Goal: Task Accomplishment & Management: Use online tool/utility

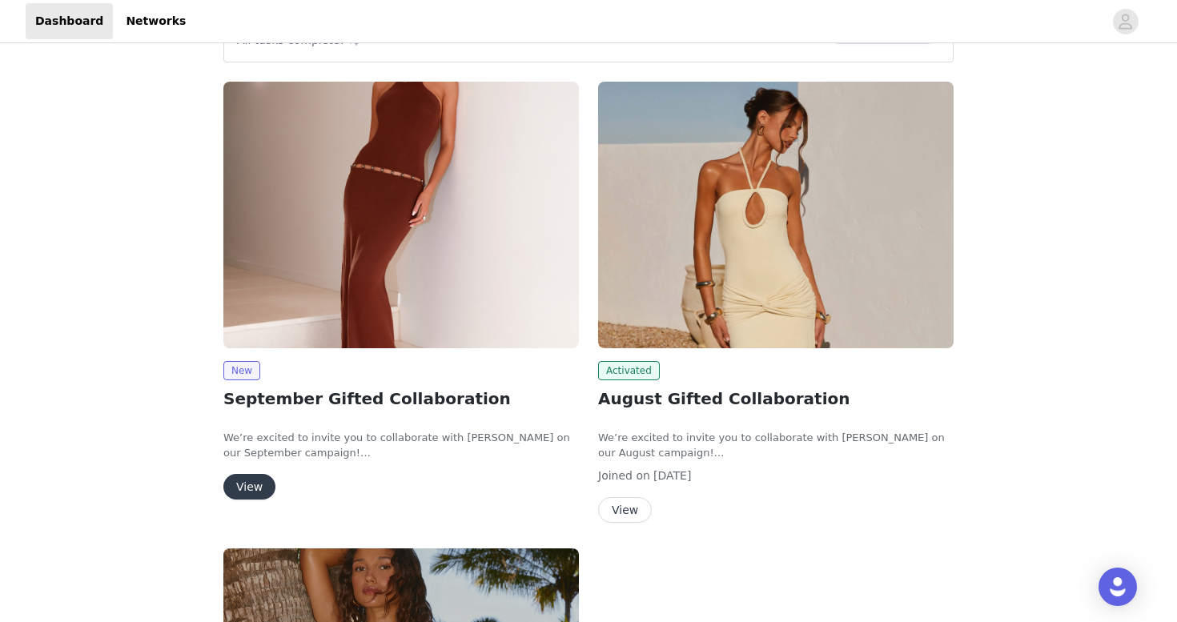
scroll to position [299, 0]
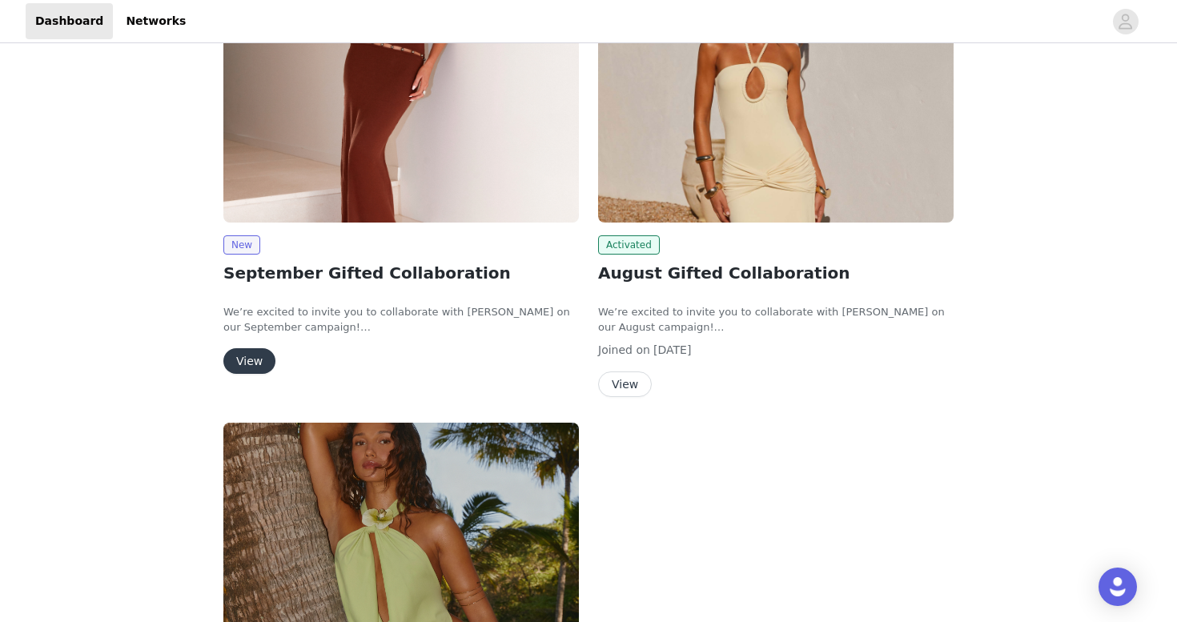
click at [244, 355] on button "View" at bounding box center [249, 361] width 52 height 26
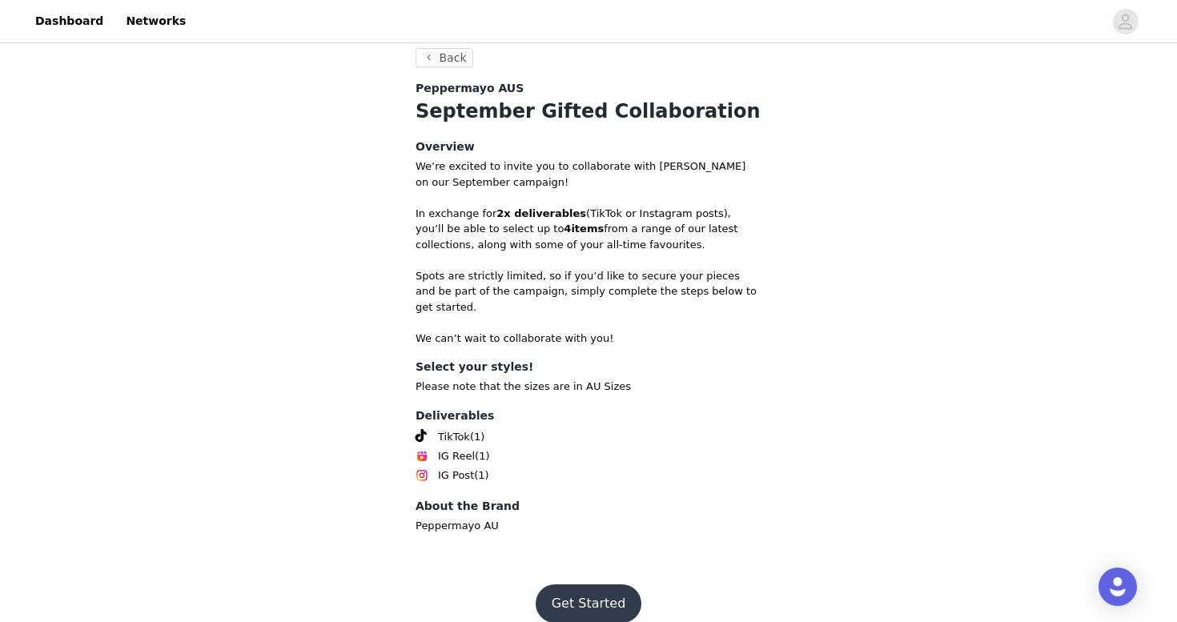
scroll to position [496, 0]
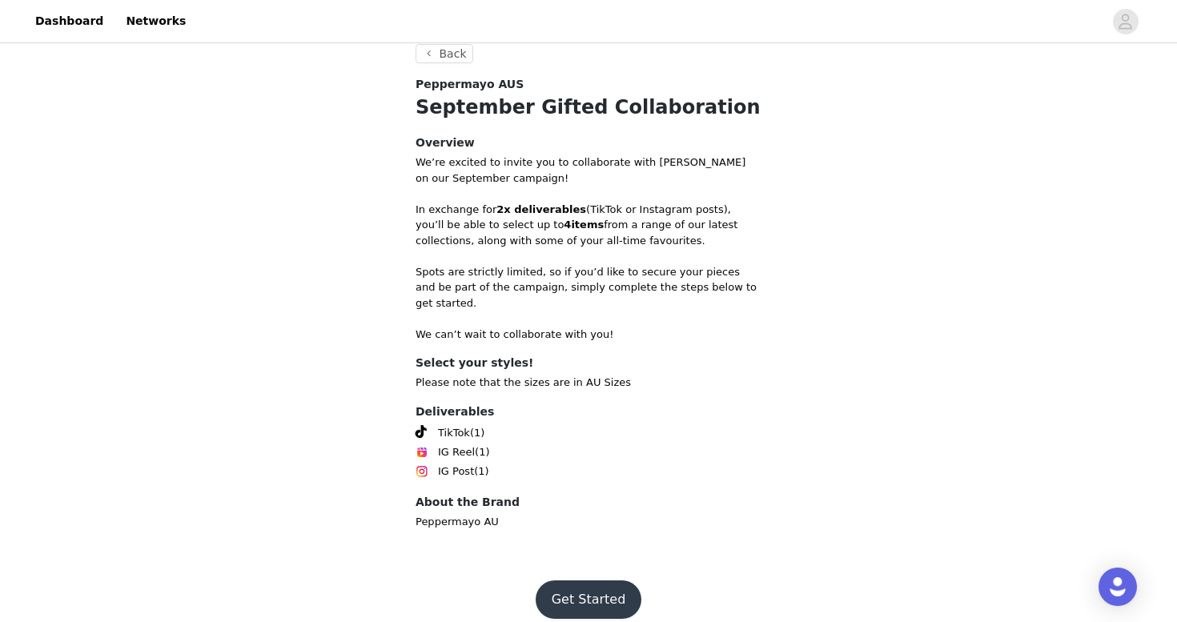
click at [561, 583] on button "Get Started" at bounding box center [589, 599] width 106 height 38
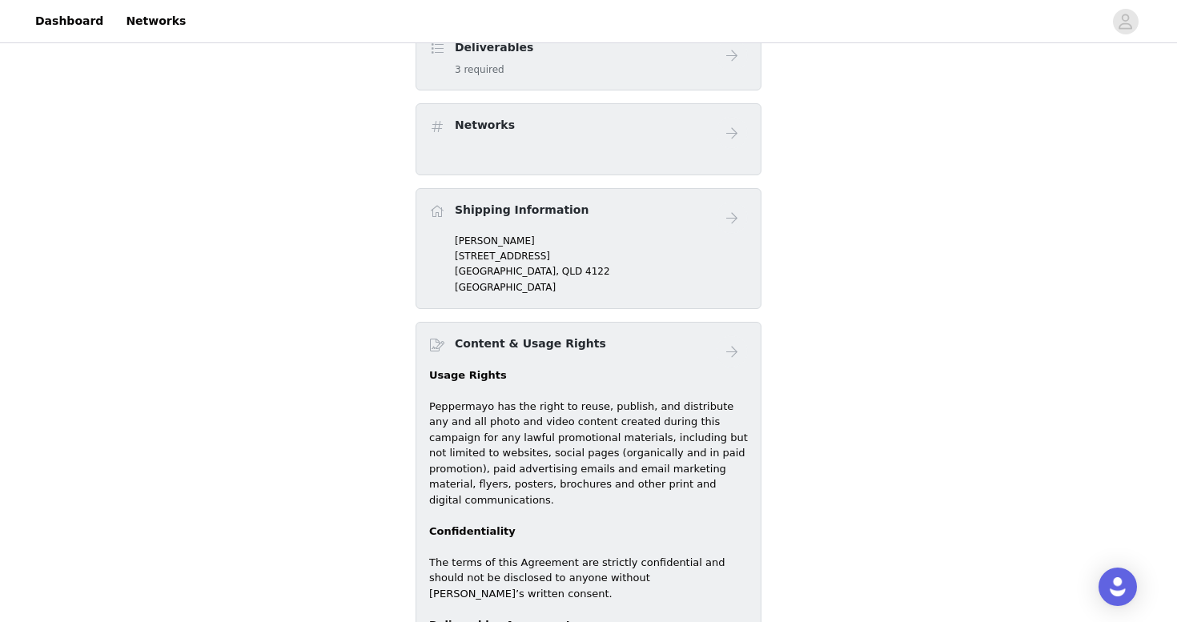
scroll to position [229, 0]
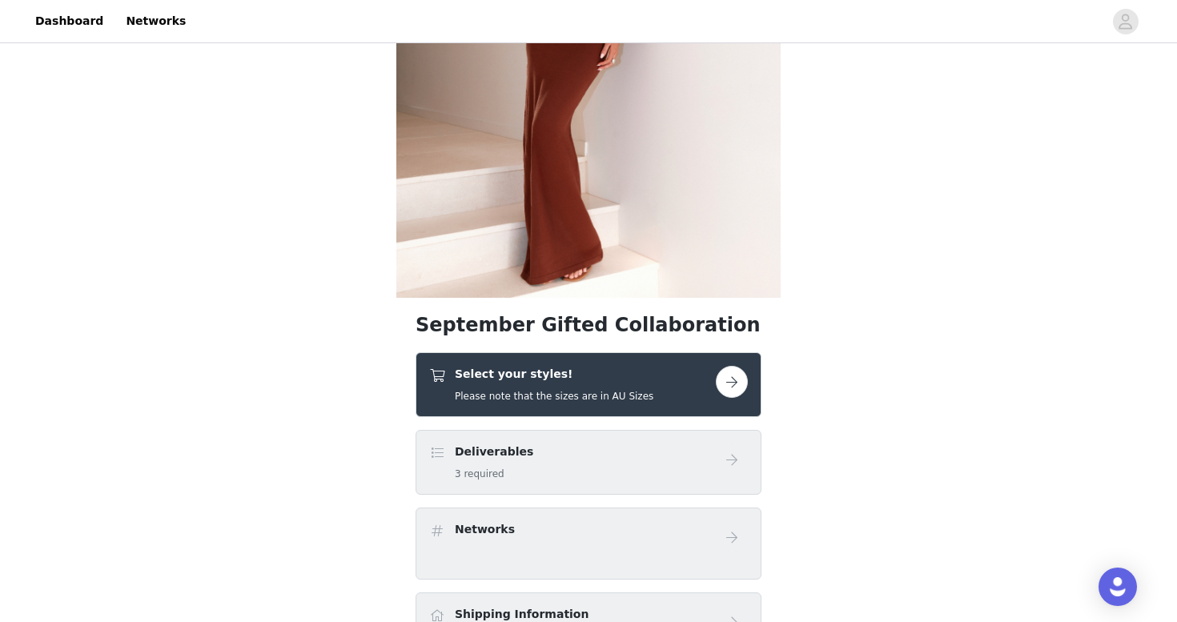
click at [725, 381] on button "button" at bounding box center [732, 382] width 32 height 32
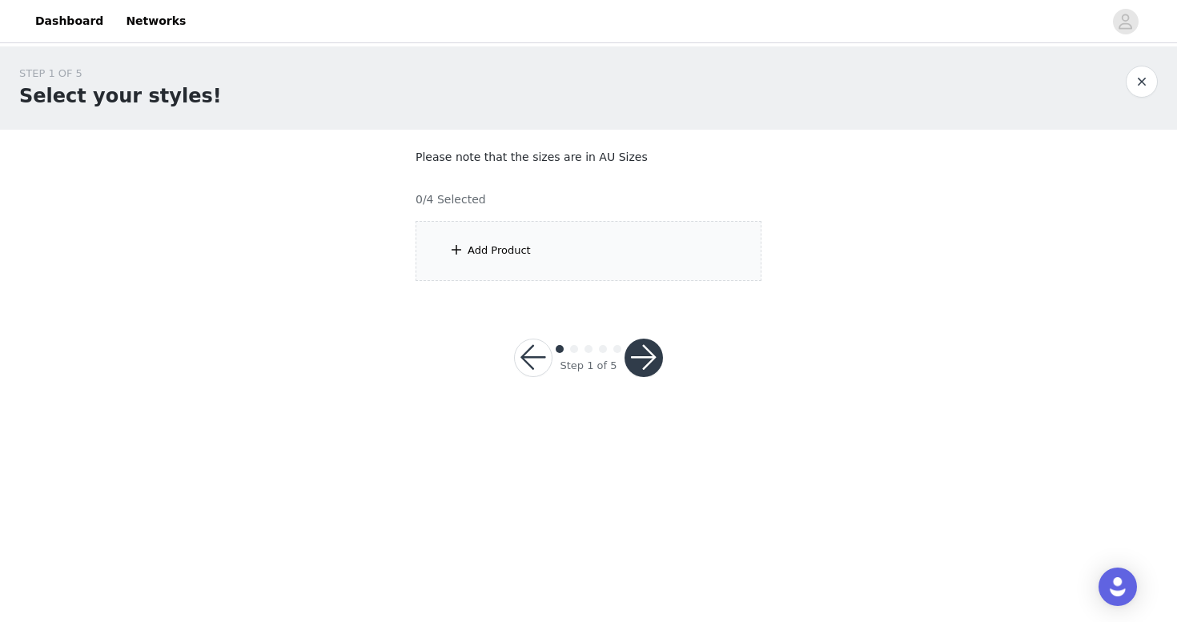
click at [698, 254] on div "Add Product" at bounding box center [588, 251] width 346 height 60
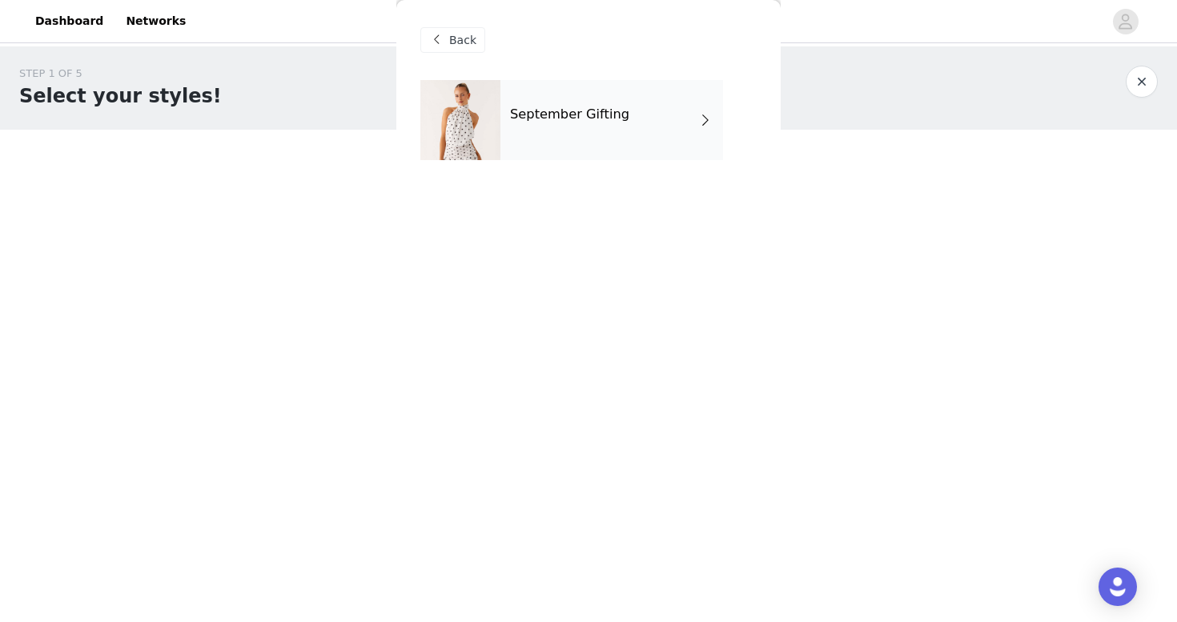
click at [596, 118] on h4 "September Gifting" at bounding box center [569, 114] width 119 height 14
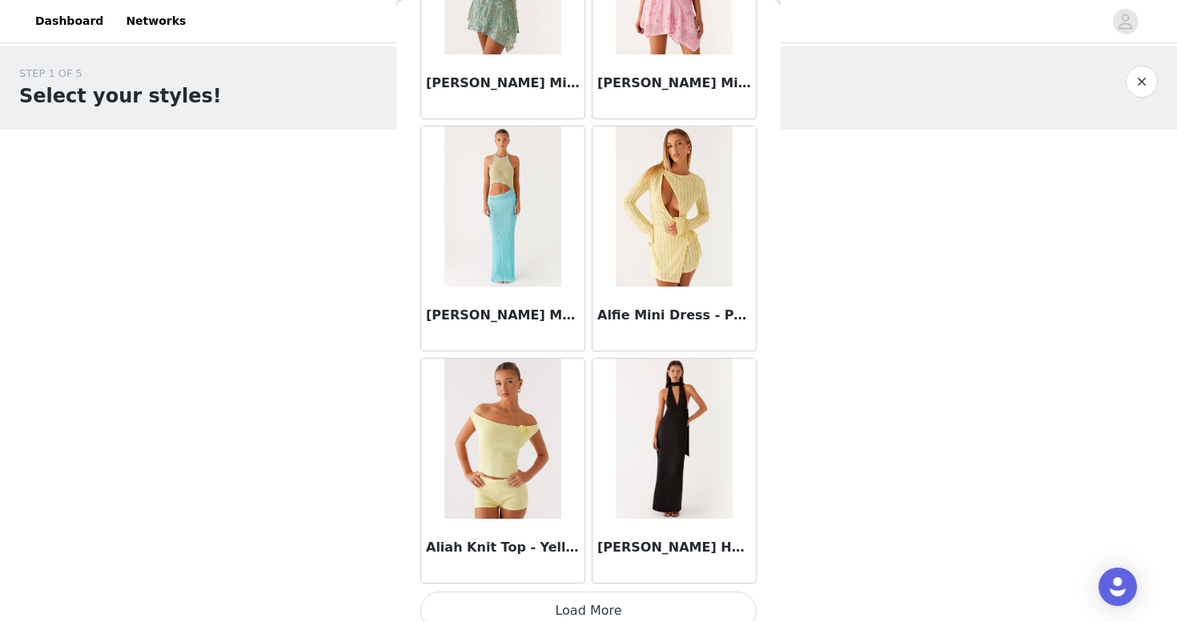
scroll to position [1818, 0]
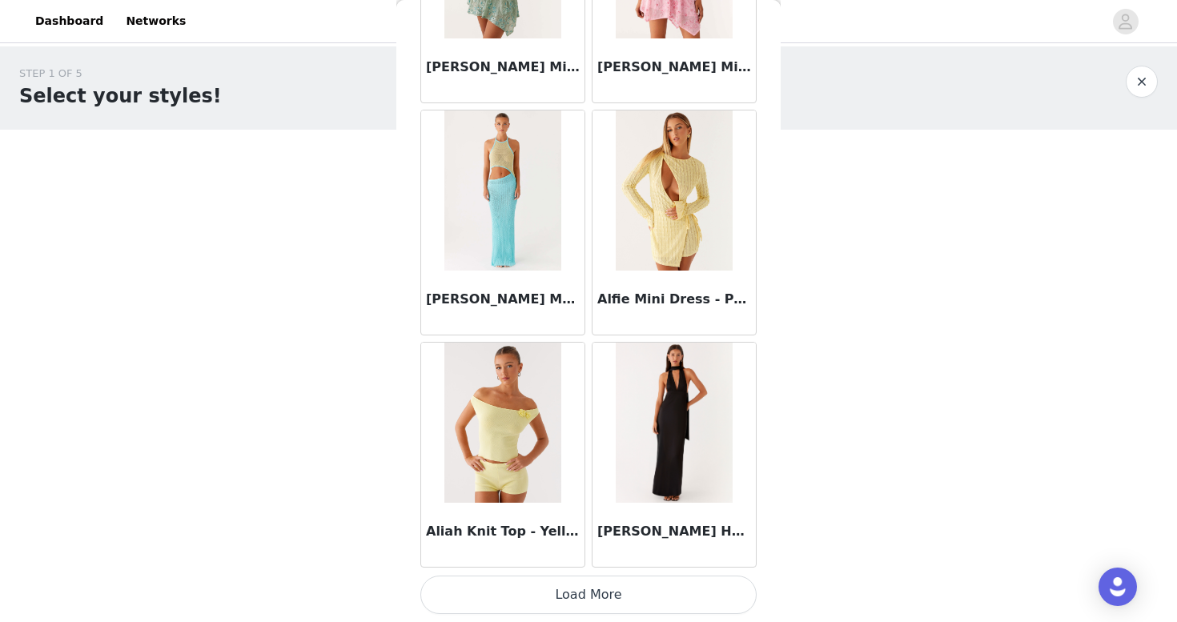
click at [533, 594] on button "Load More" at bounding box center [588, 595] width 336 height 38
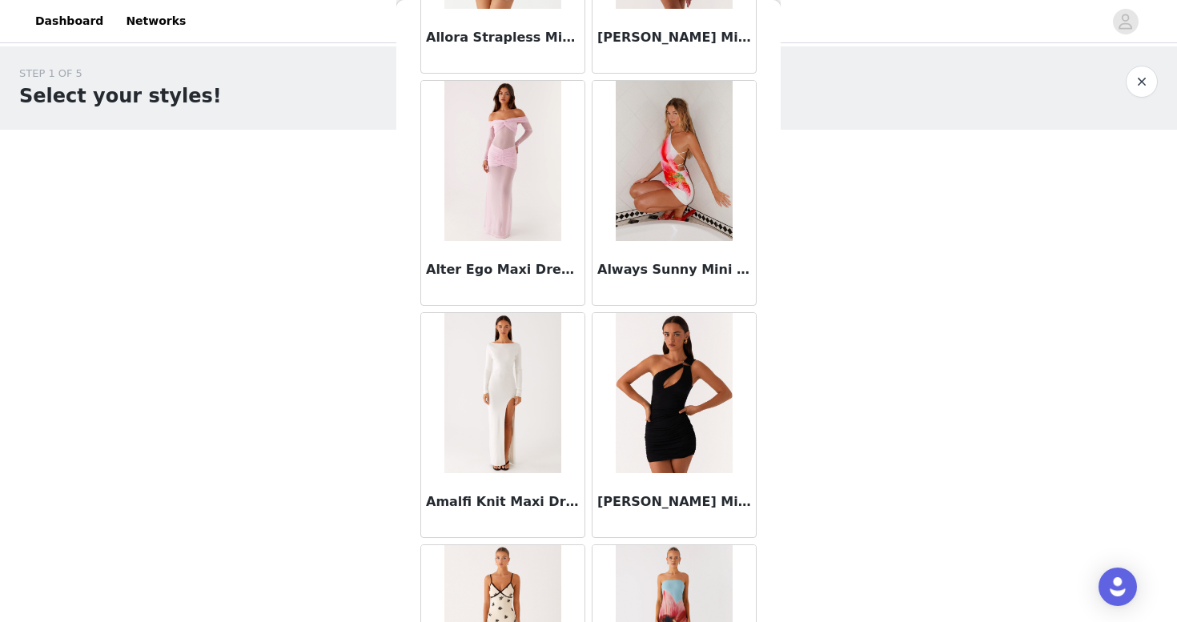
scroll to position [4149, 0]
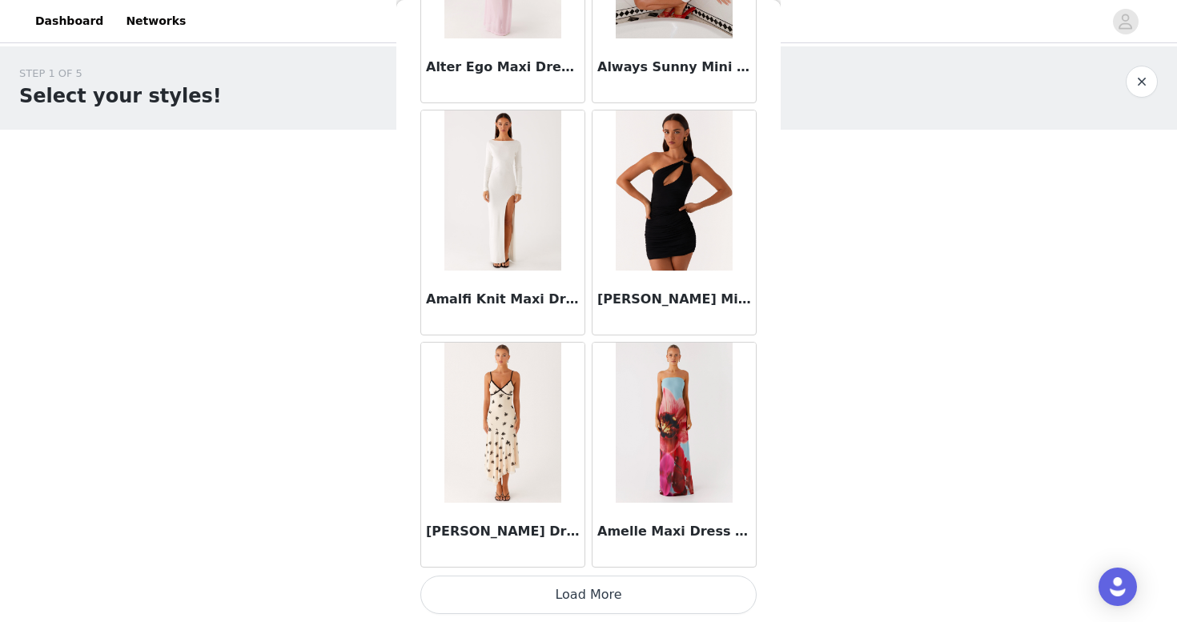
click at [605, 598] on button "Load More" at bounding box center [588, 595] width 336 height 38
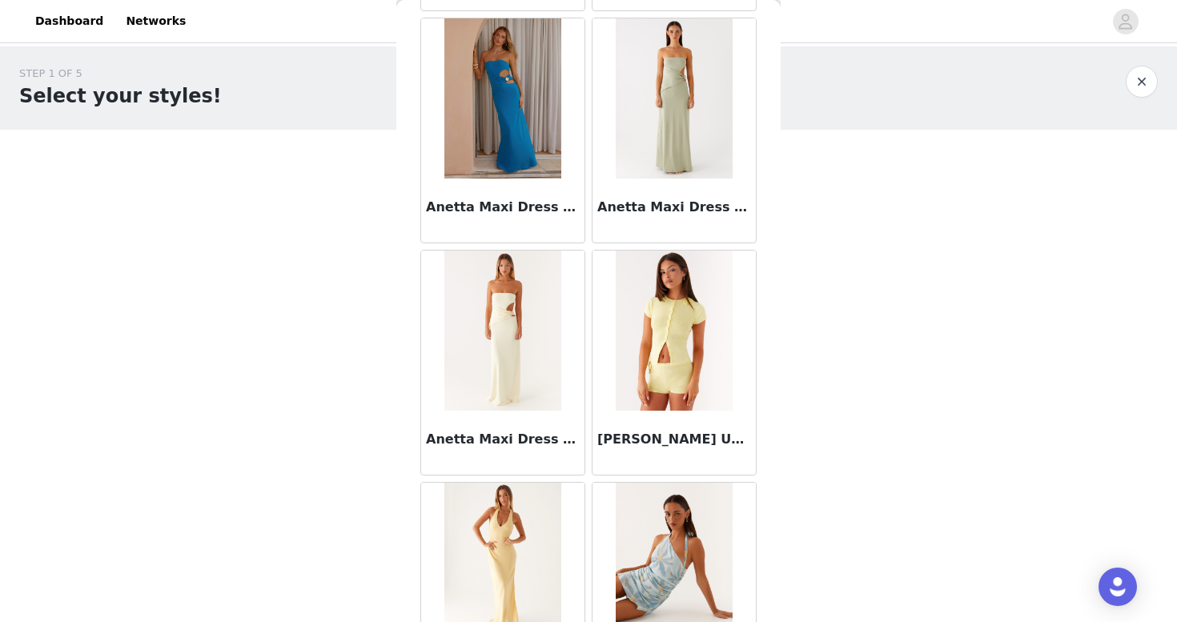
scroll to position [6471, 0]
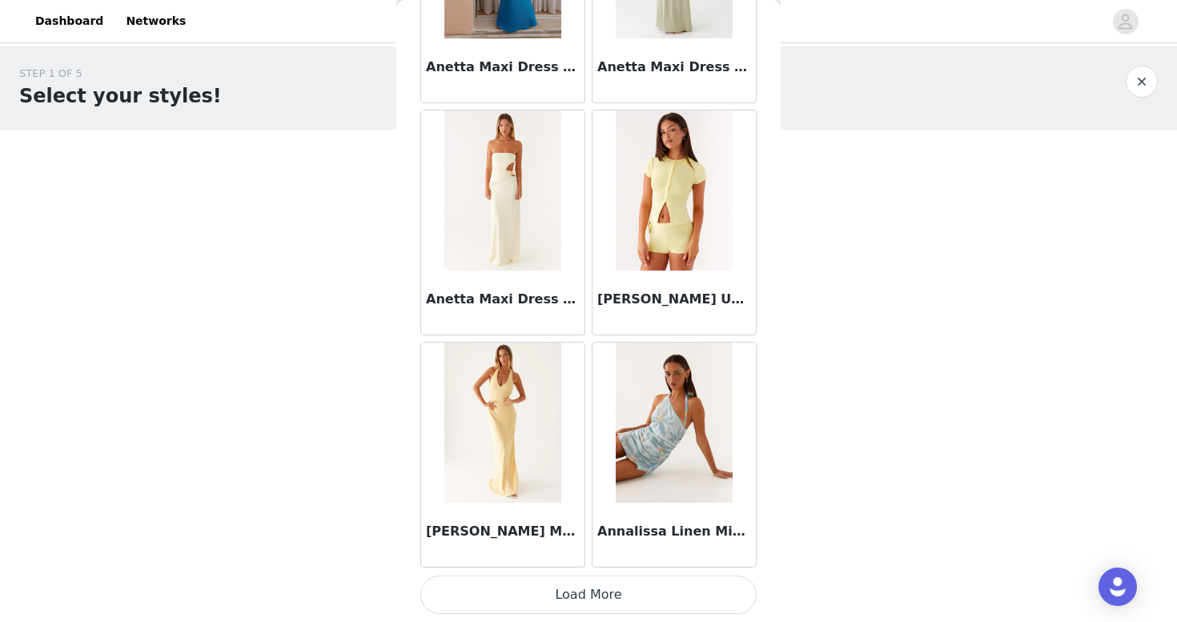
click at [602, 602] on button "Load More" at bounding box center [588, 595] width 336 height 38
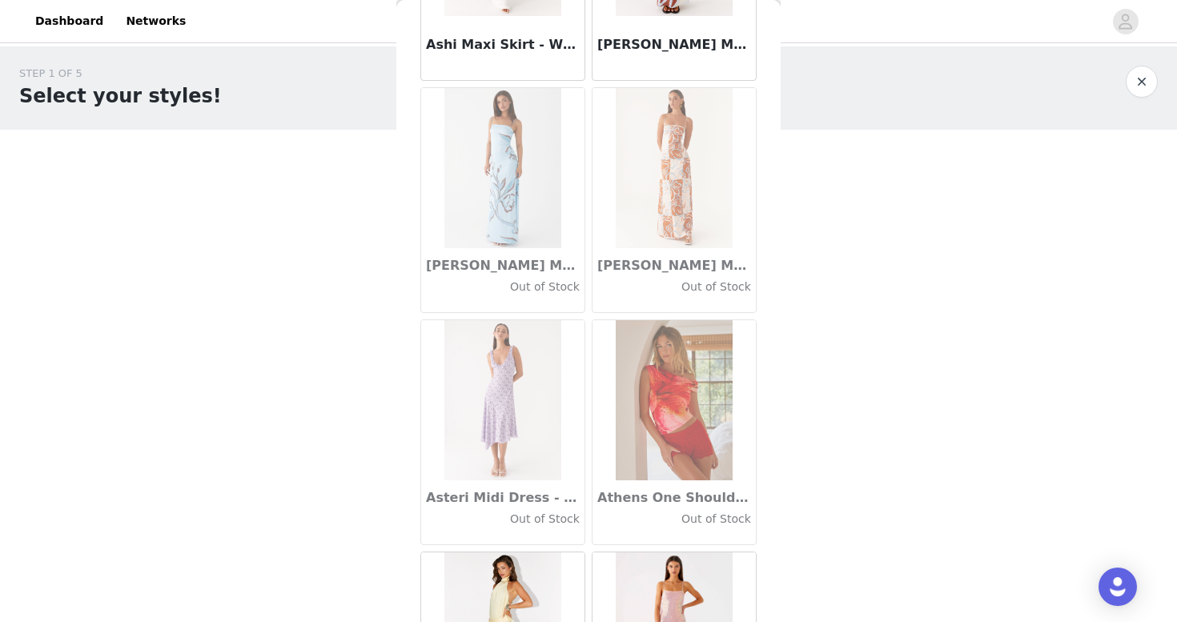
scroll to position [8793, 0]
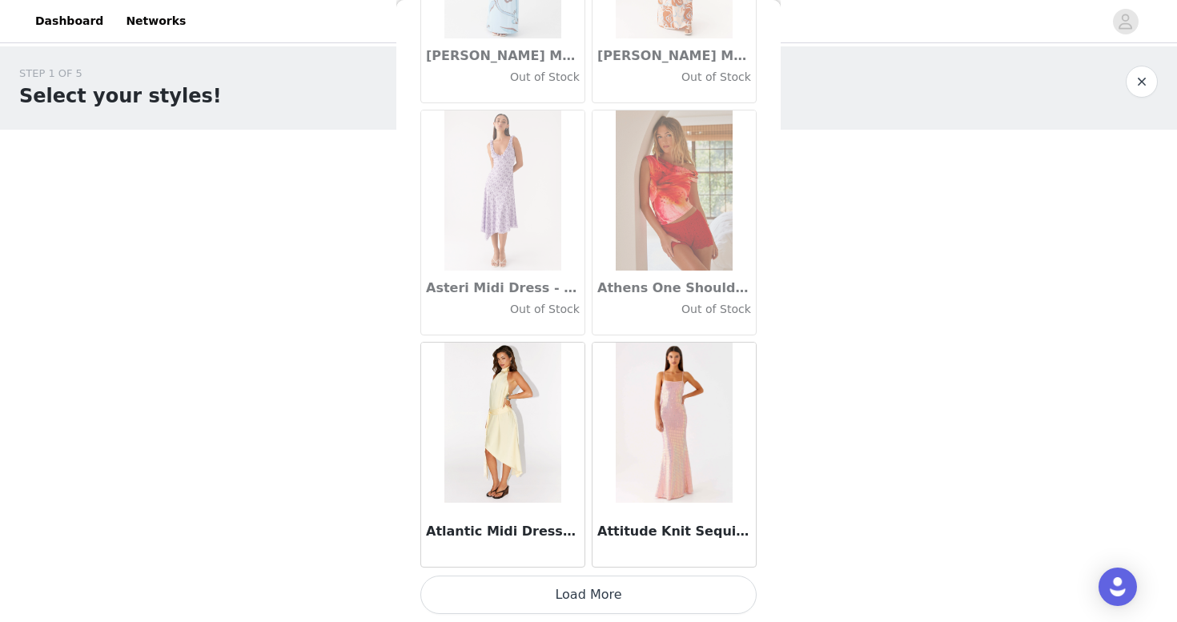
click at [616, 605] on button "Load More" at bounding box center [588, 595] width 336 height 38
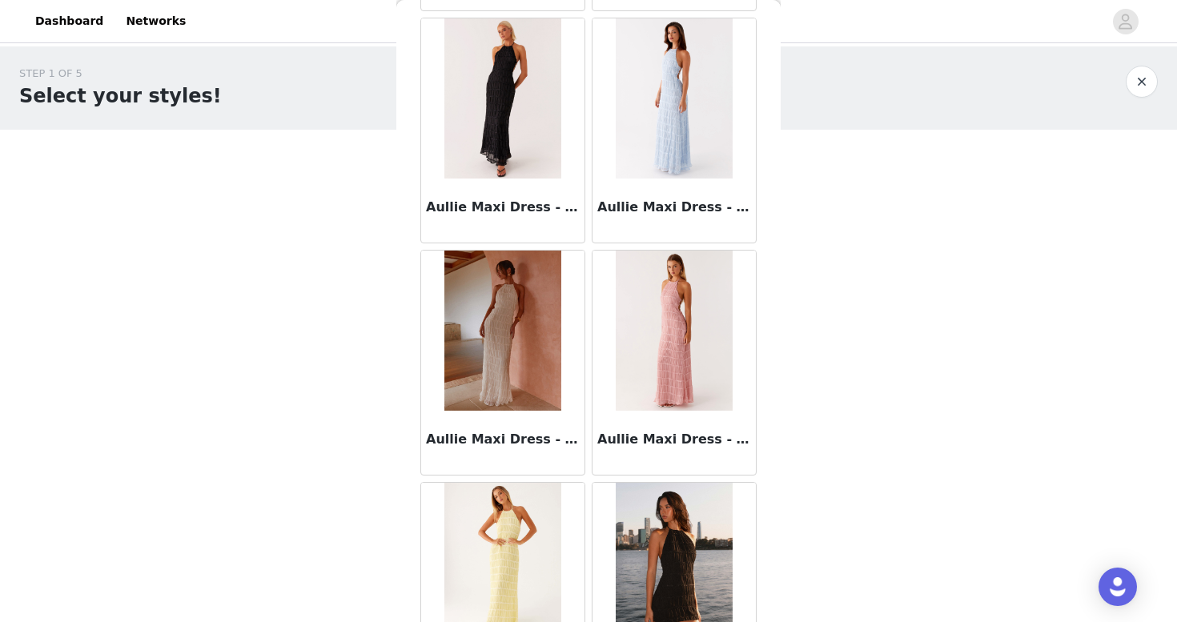
scroll to position [9533, 0]
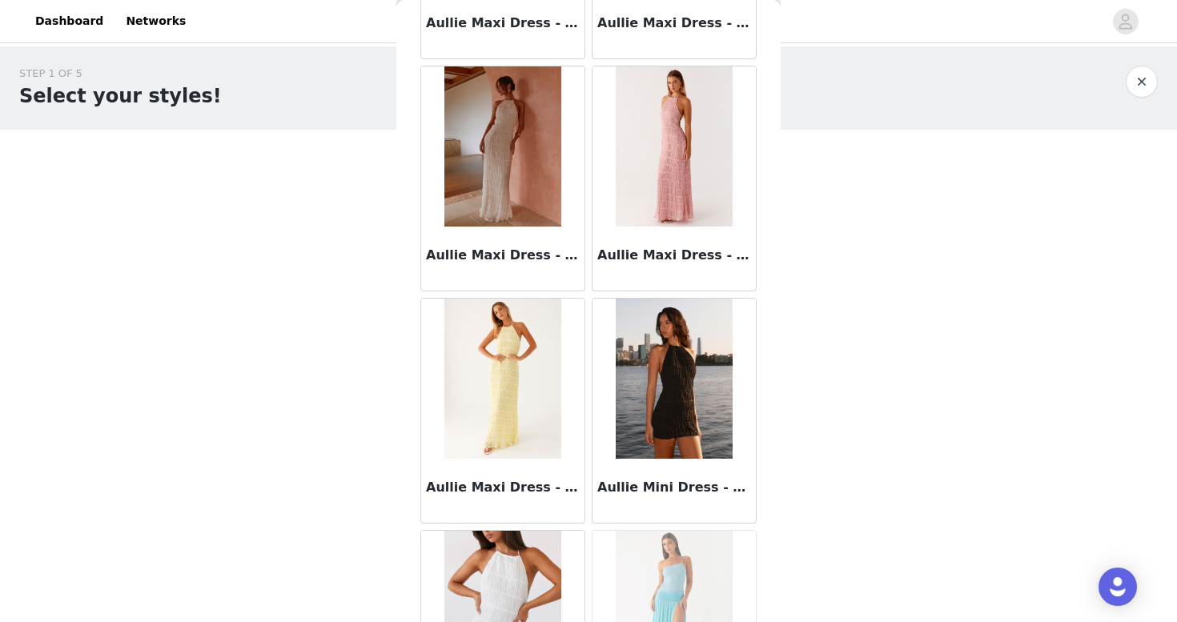
click at [504, 416] on img at bounding box center [502, 379] width 116 height 160
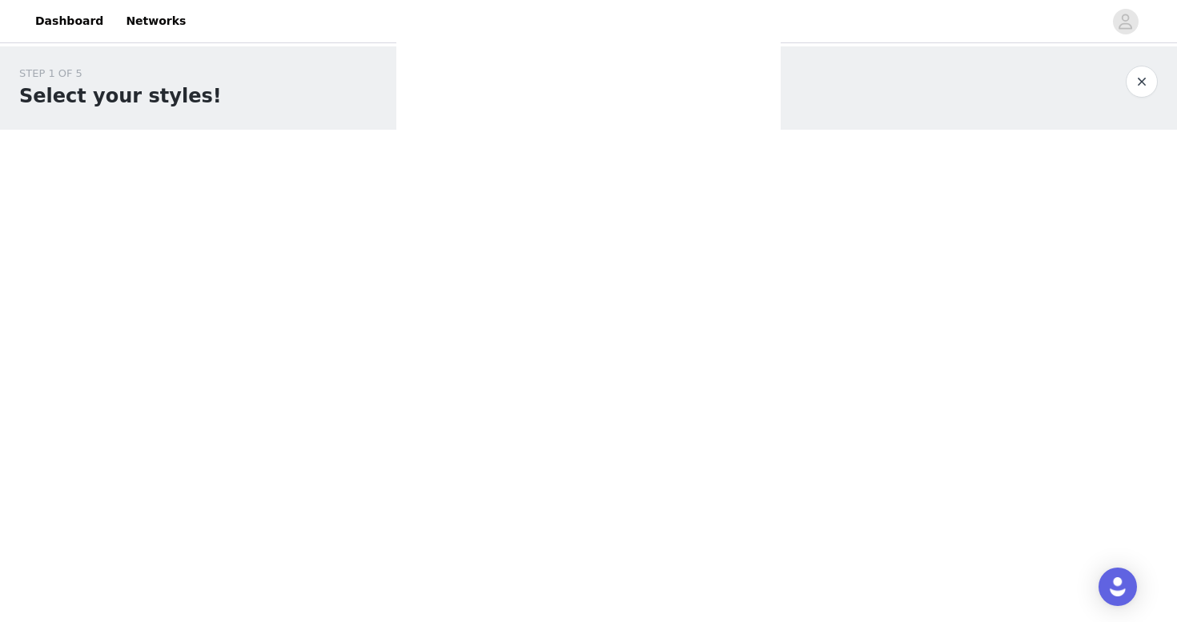
scroll to position [0, 0]
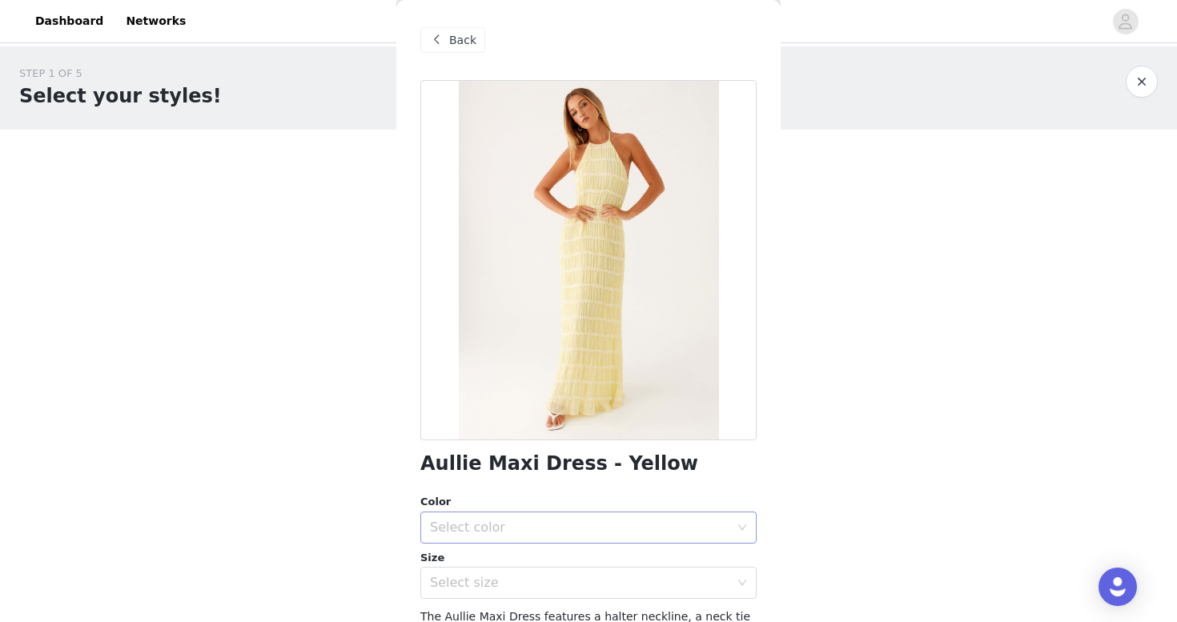
click at [534, 532] on div "Select color" at bounding box center [579, 528] width 299 height 16
click at [521, 568] on li "Yellow" at bounding box center [588, 563] width 336 height 26
click at [521, 586] on div "Select size" at bounding box center [579, 583] width 299 height 16
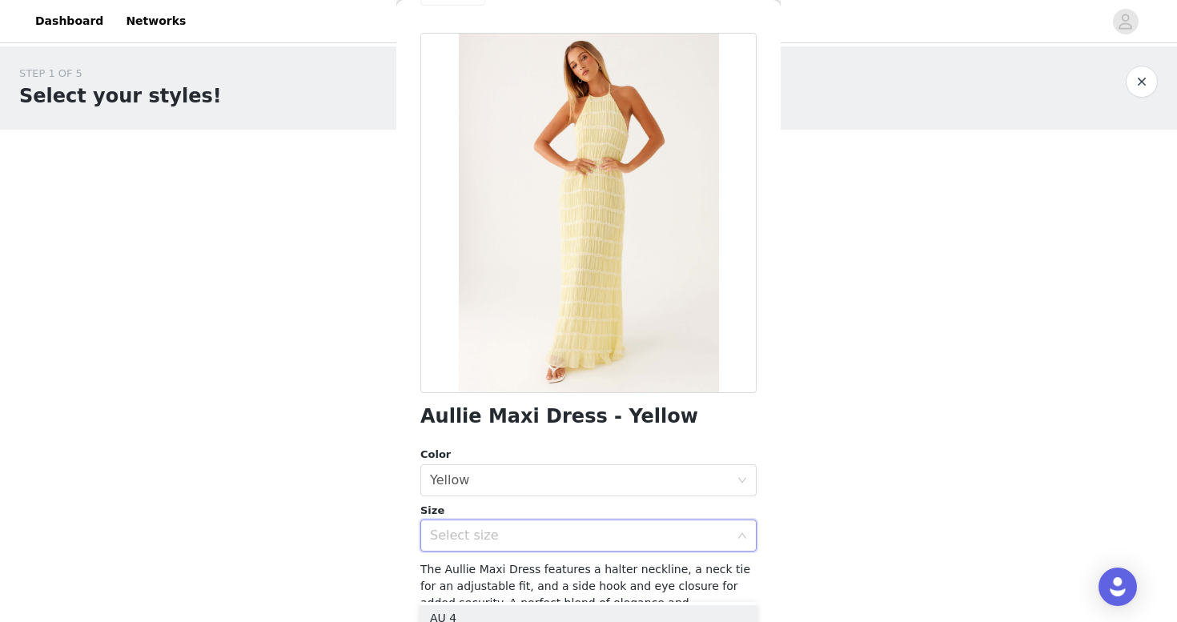
click at [502, 535] on div "Select size" at bounding box center [579, 536] width 299 height 16
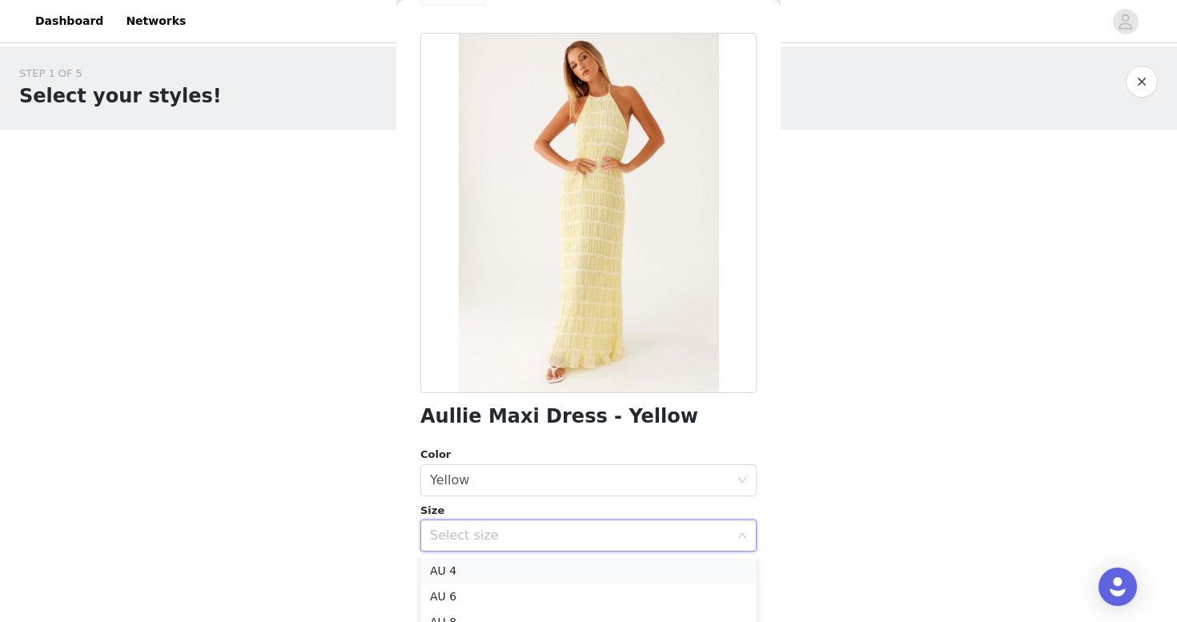
click at [499, 572] on li "AU 4" at bounding box center [588, 571] width 336 height 26
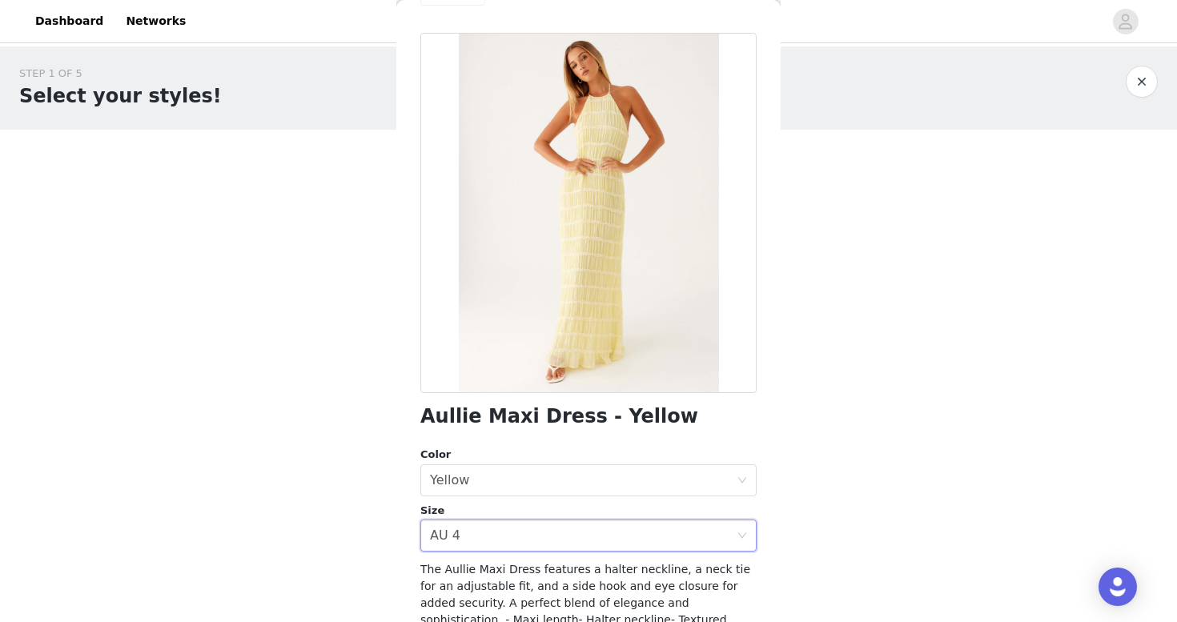
scroll to position [205, 0]
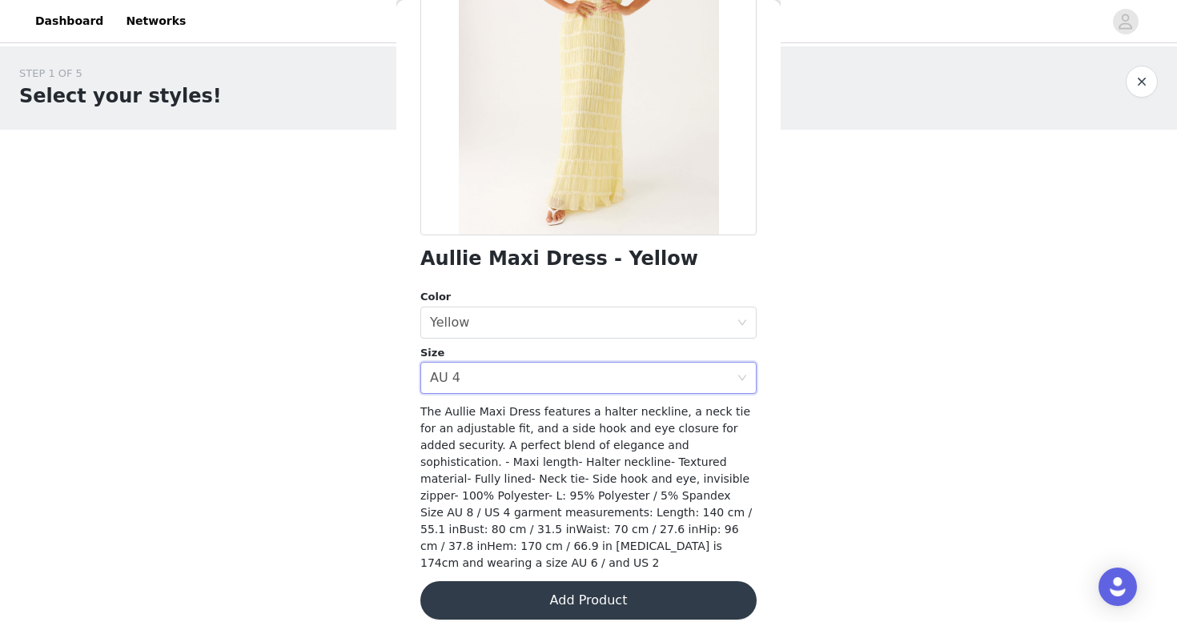
click at [559, 591] on button "Add Product" at bounding box center [588, 600] width 336 height 38
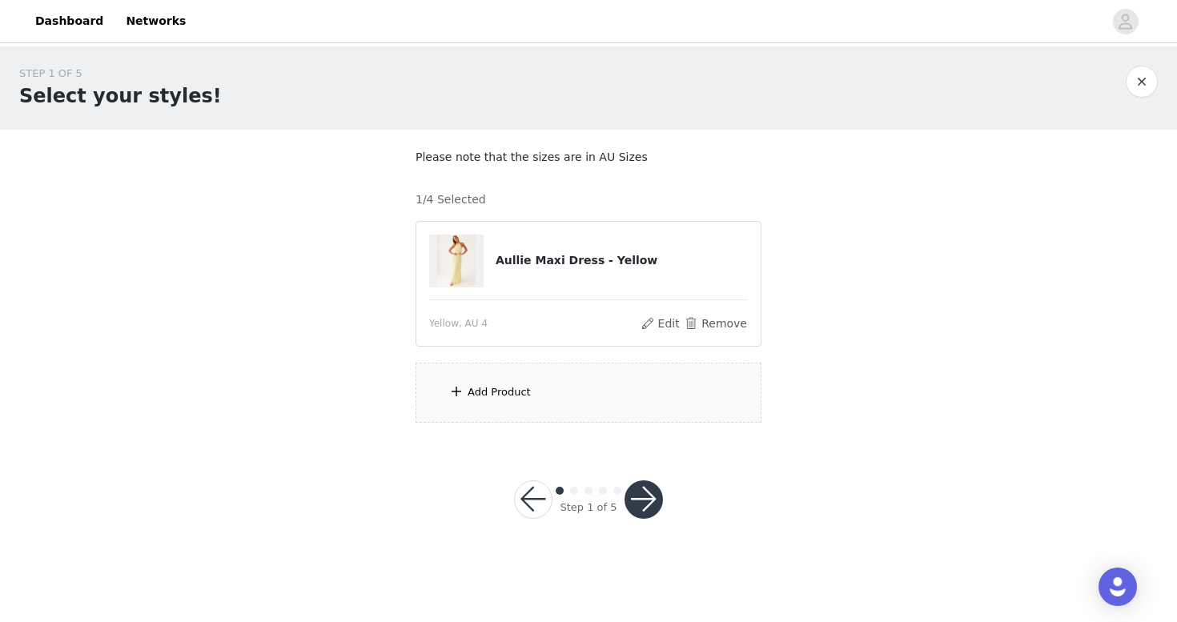
click at [536, 390] on div "Add Product" at bounding box center [588, 393] width 346 height 60
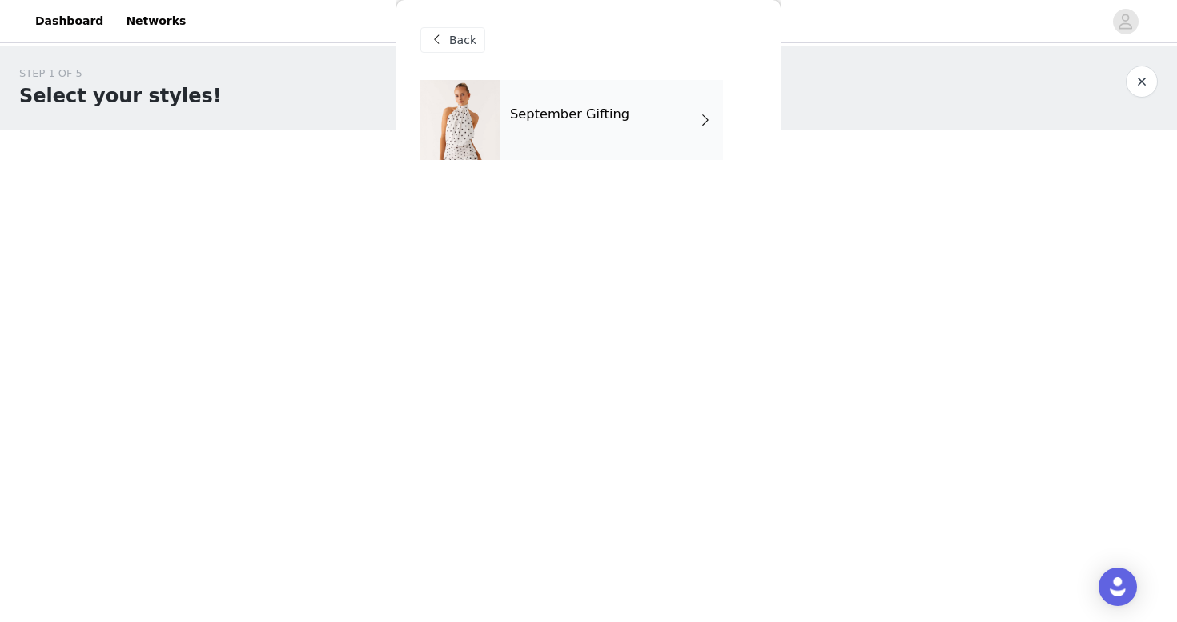
click at [596, 106] on div "September Gifting" at bounding box center [611, 120] width 223 height 80
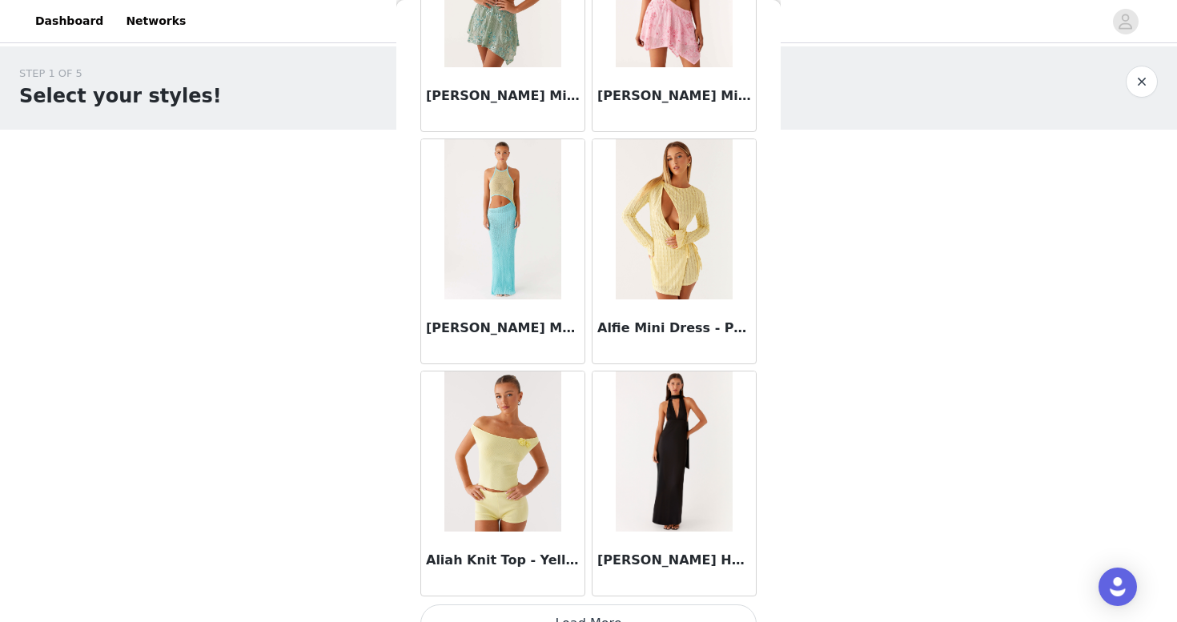
scroll to position [1828, 0]
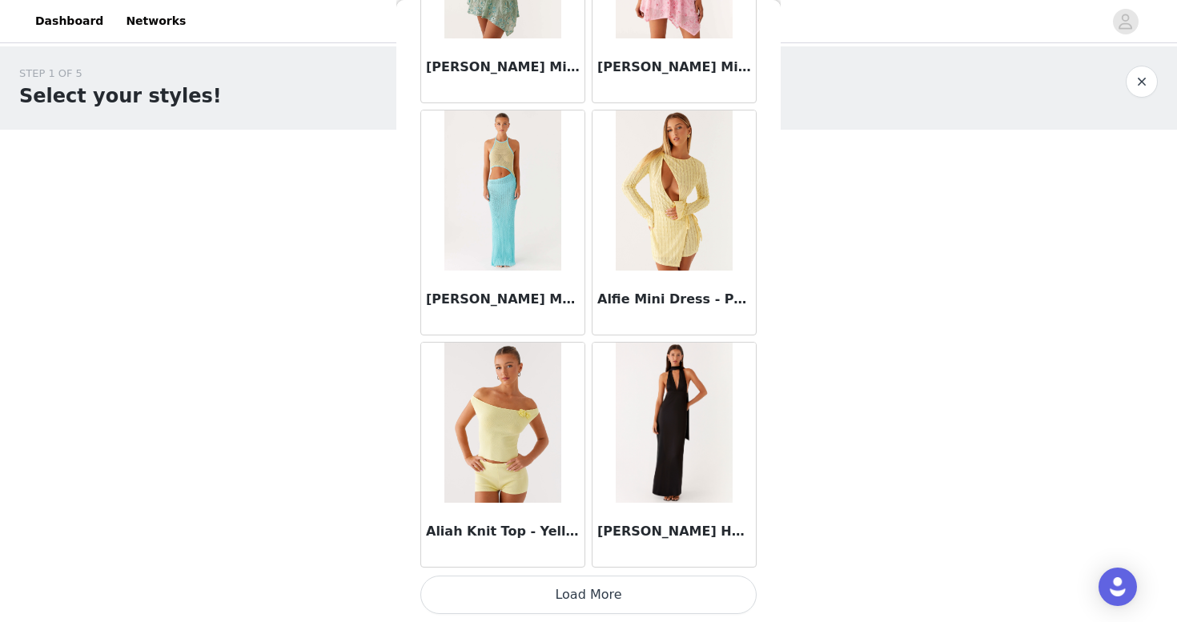
click at [656, 533] on h3 "[PERSON_NAME] Halter Maxi Dress - Black" at bounding box center [674, 531] width 154 height 19
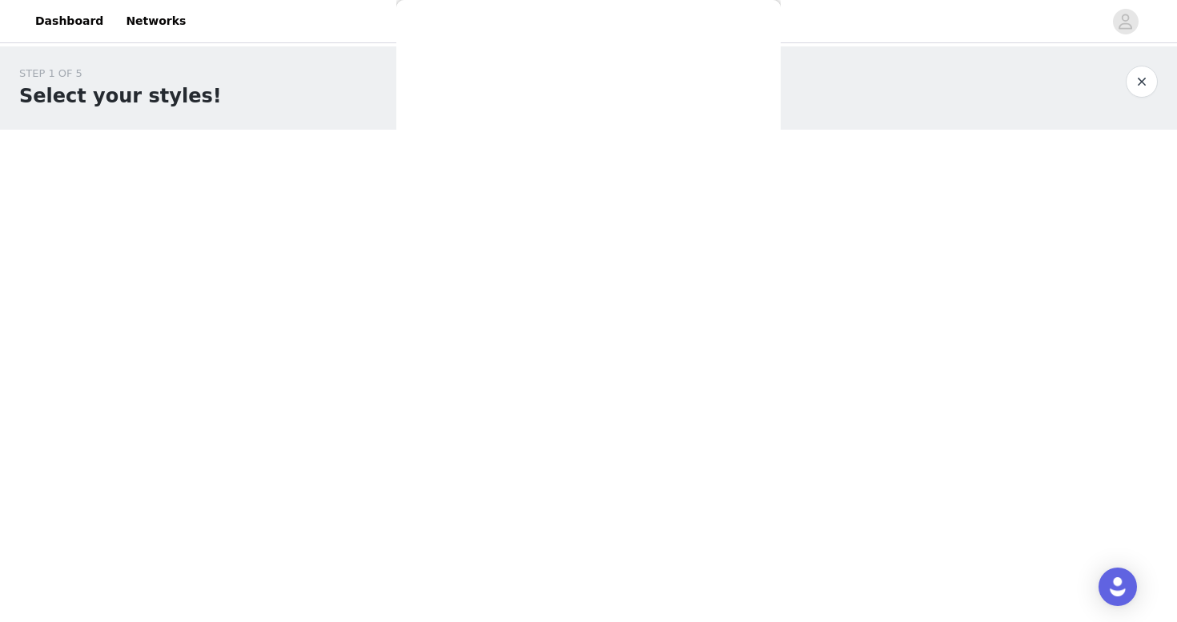
scroll to position [0, 0]
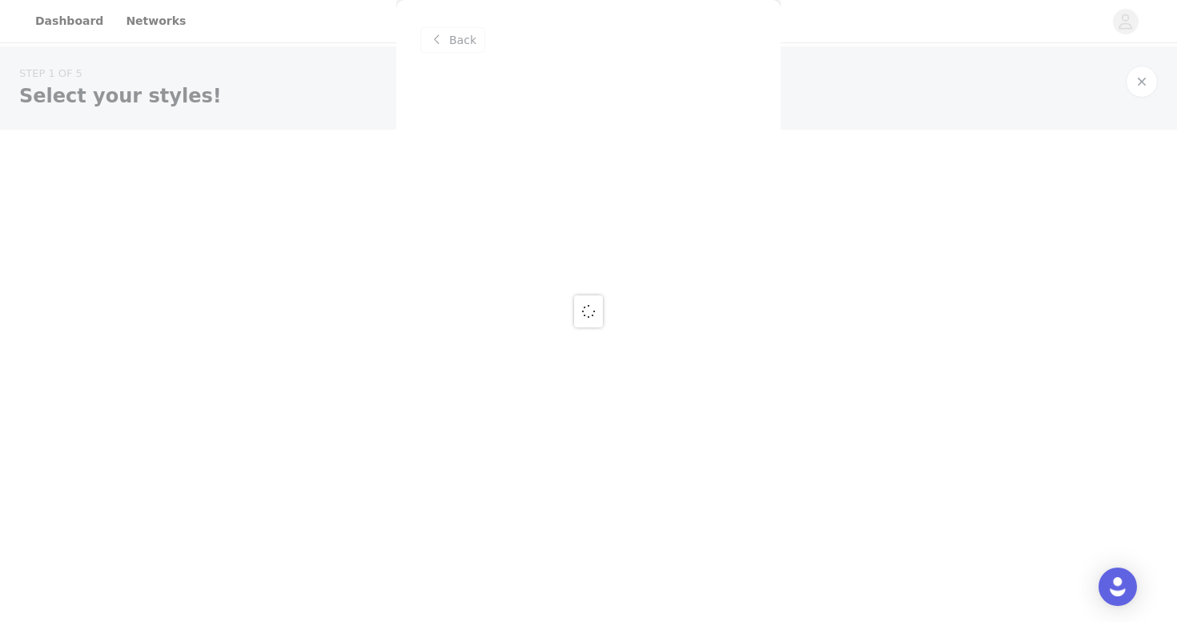
click at [447, 40] on div at bounding box center [588, 311] width 1177 height 622
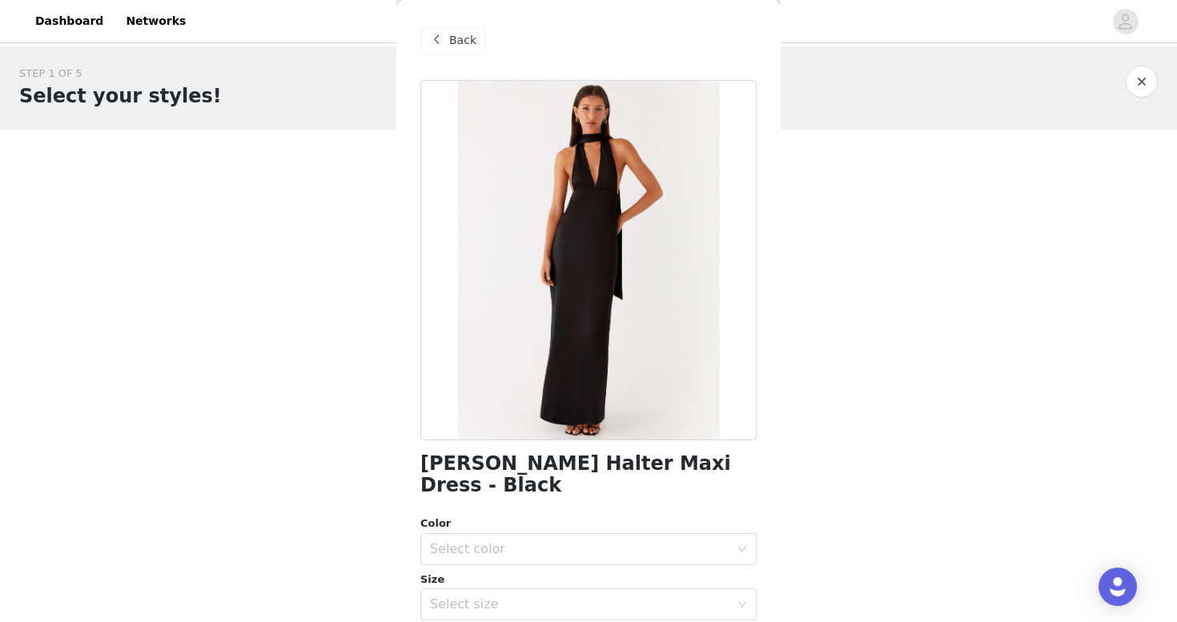
click at [467, 44] on span "Back" at bounding box center [462, 40] width 27 height 17
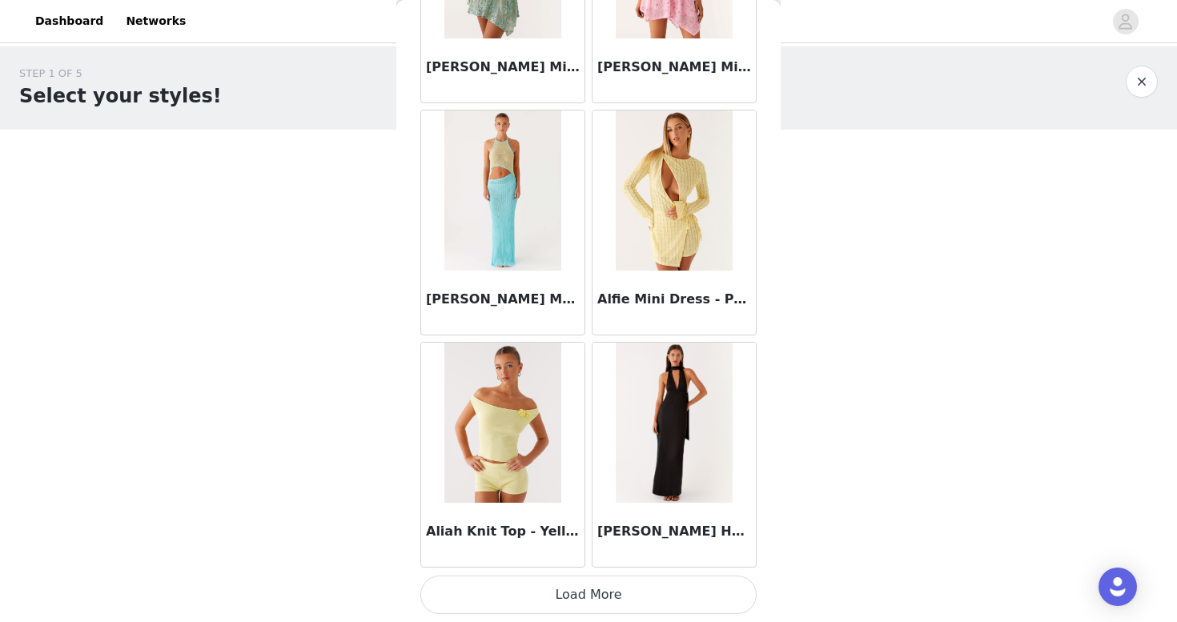
click at [520, 592] on button "Load More" at bounding box center [588, 595] width 336 height 38
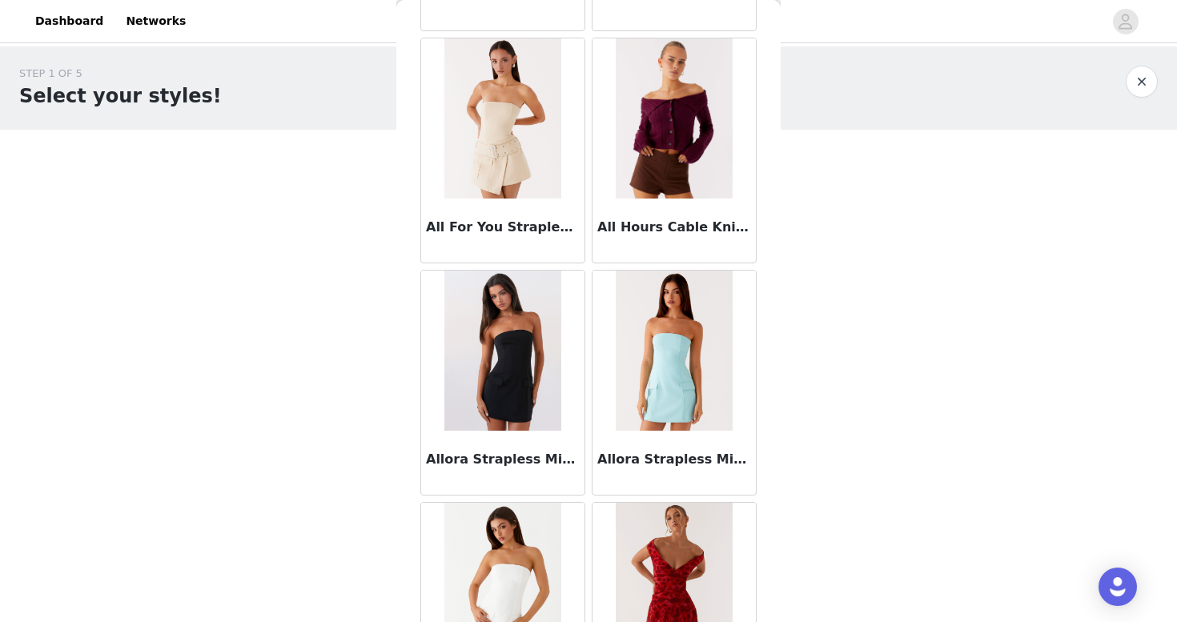
scroll to position [4149, 0]
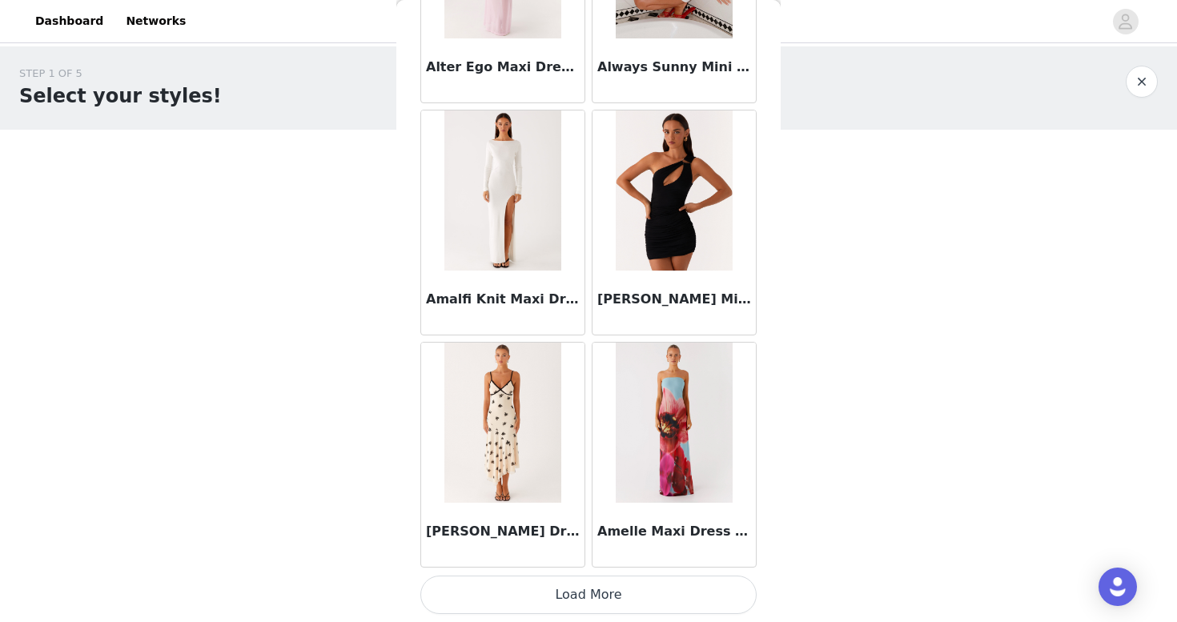
click at [501, 587] on button "Load More" at bounding box center [588, 595] width 336 height 38
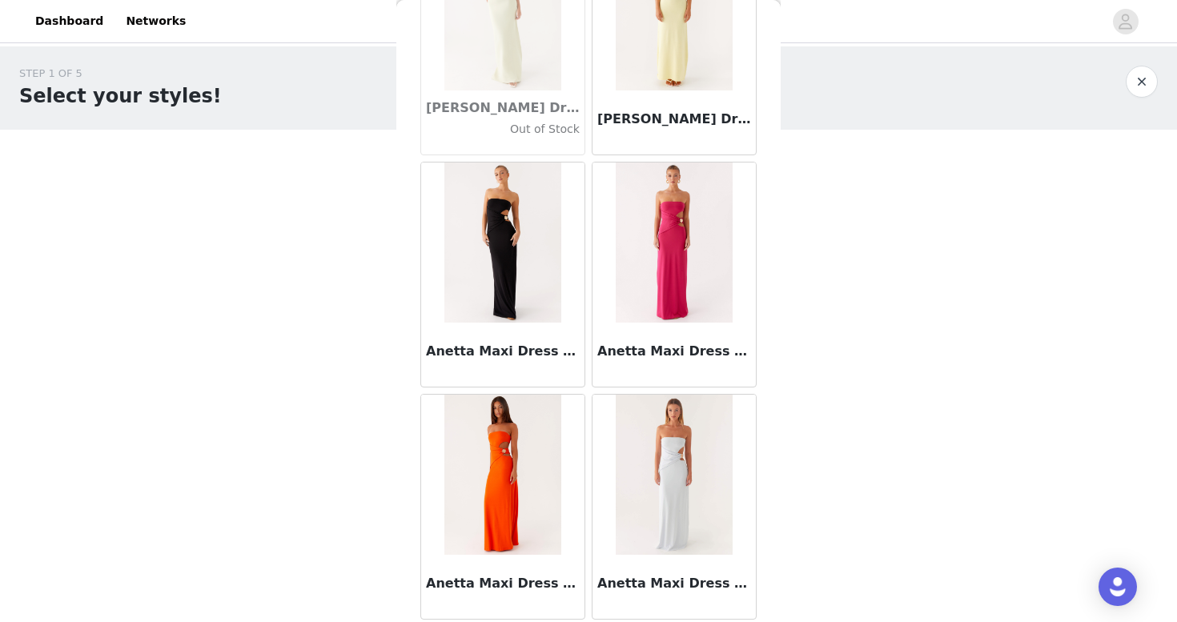
scroll to position [6471, 0]
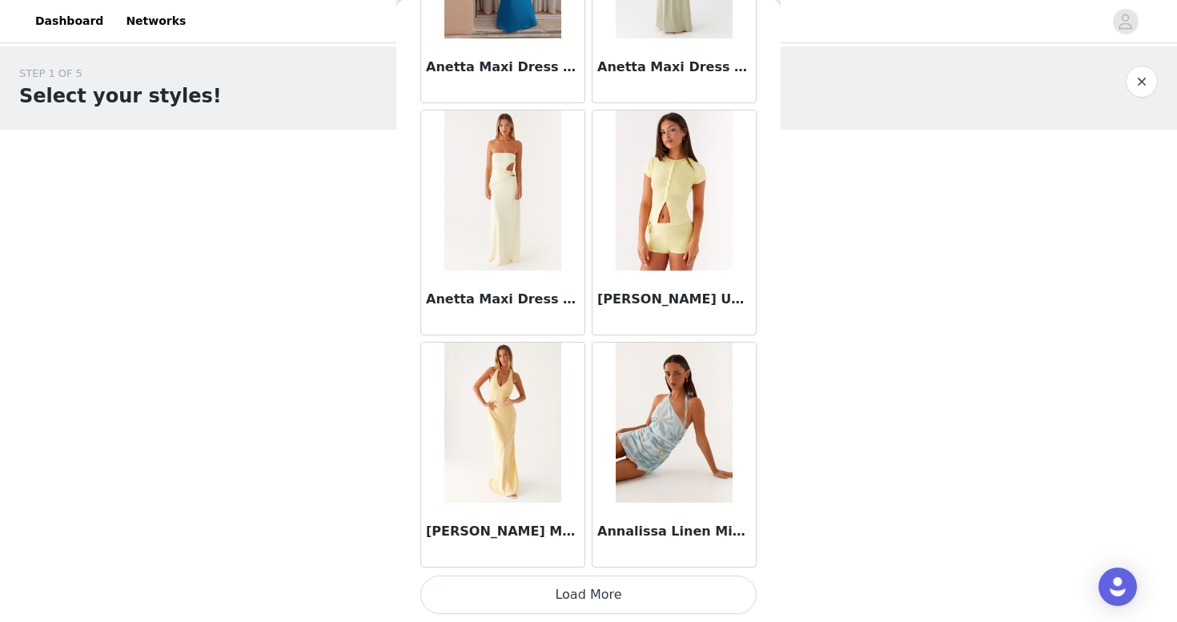
click at [555, 600] on button "Load More" at bounding box center [588, 595] width 336 height 38
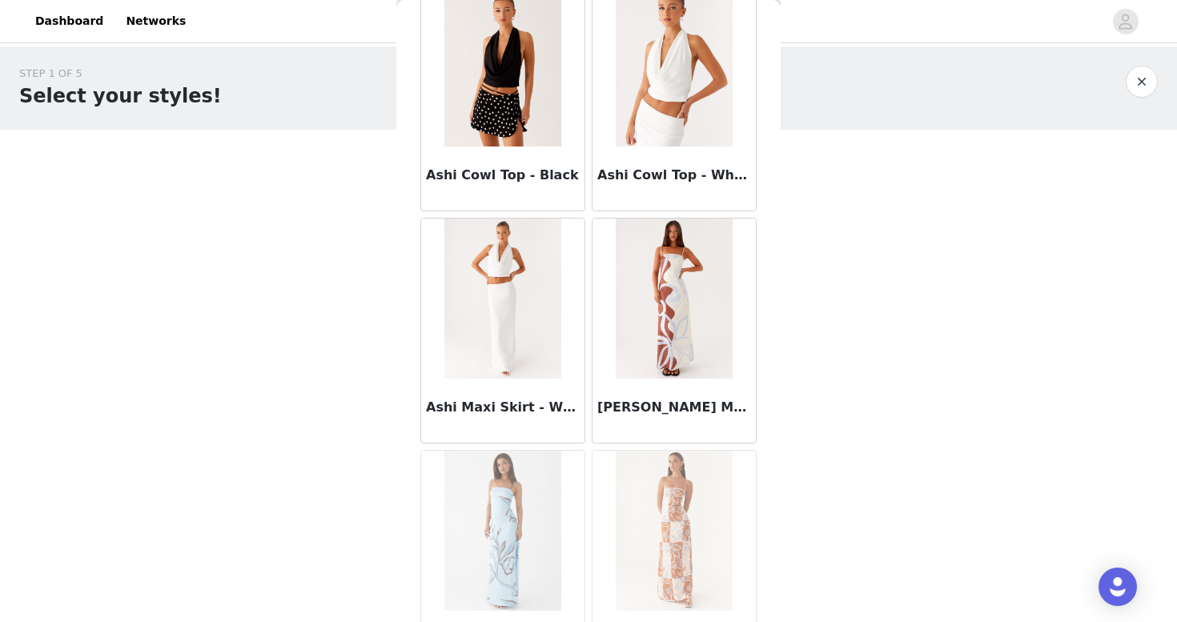
scroll to position [8793, 0]
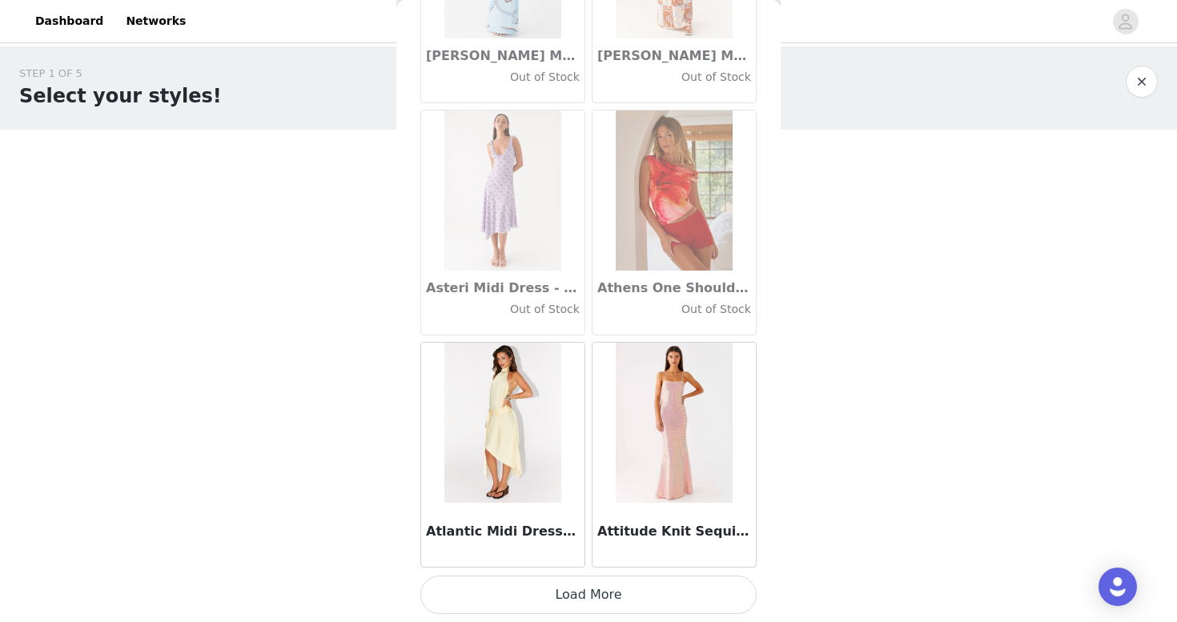
click at [568, 600] on button "Load More" at bounding box center [588, 595] width 336 height 38
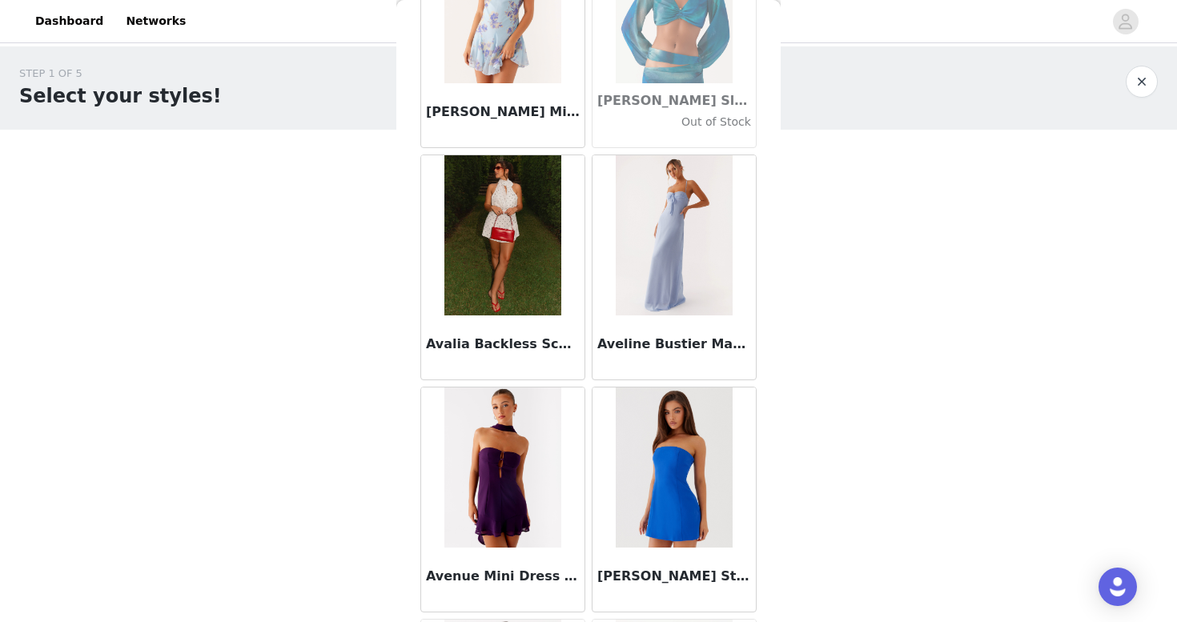
scroll to position [11114, 0]
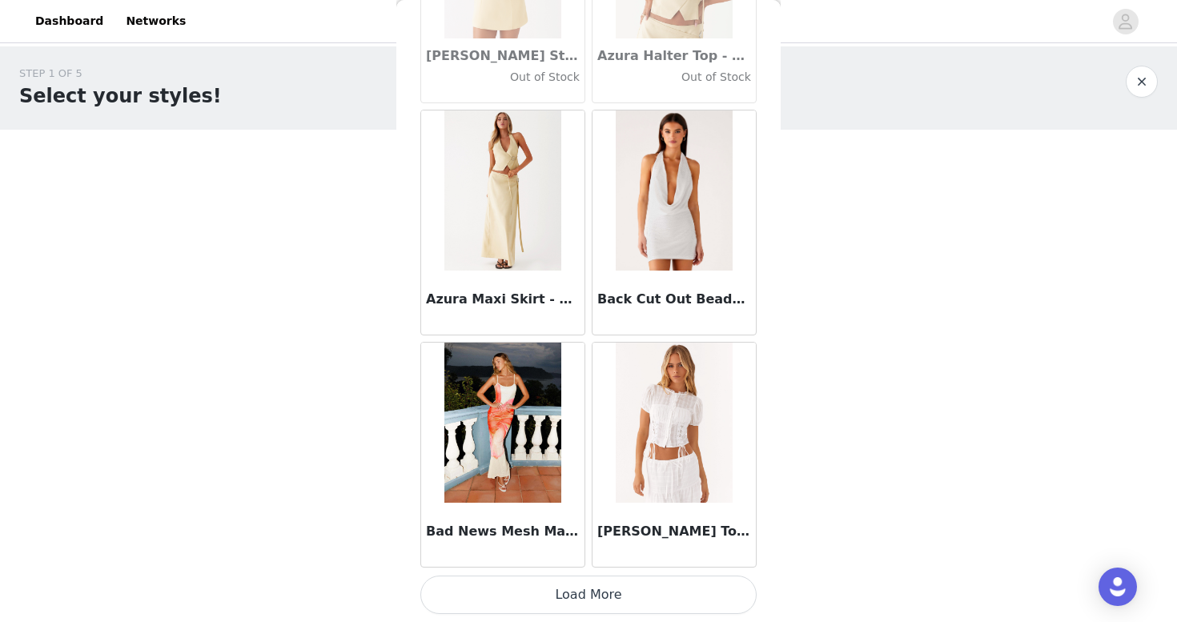
click at [552, 603] on button "Load More" at bounding box center [588, 595] width 336 height 38
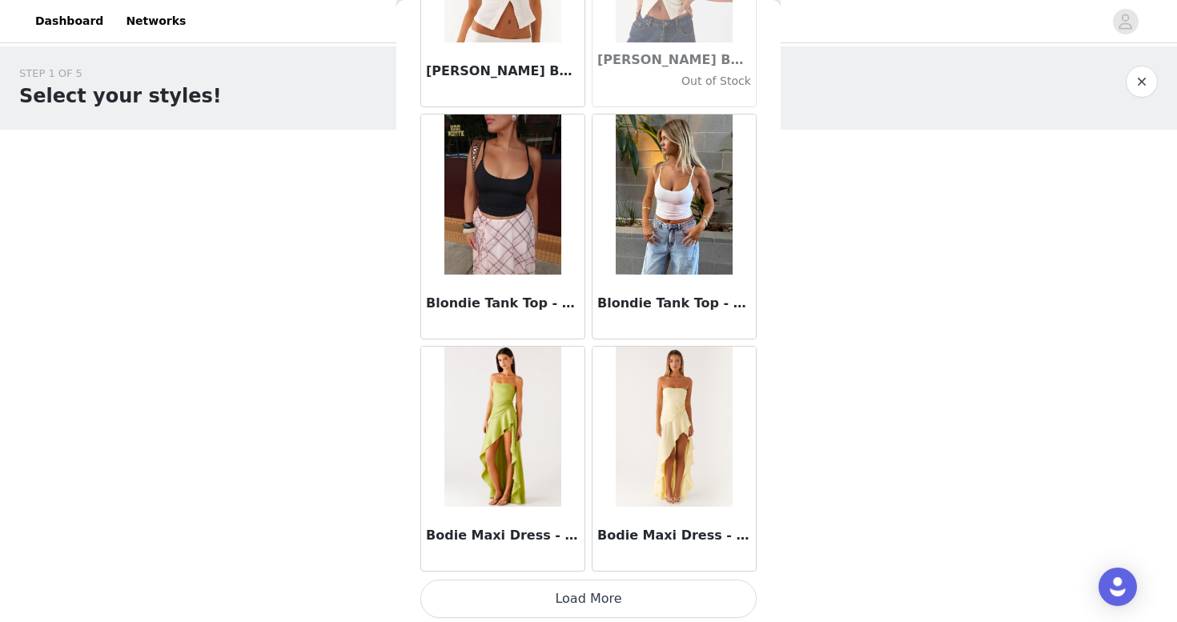
scroll to position [13436, 0]
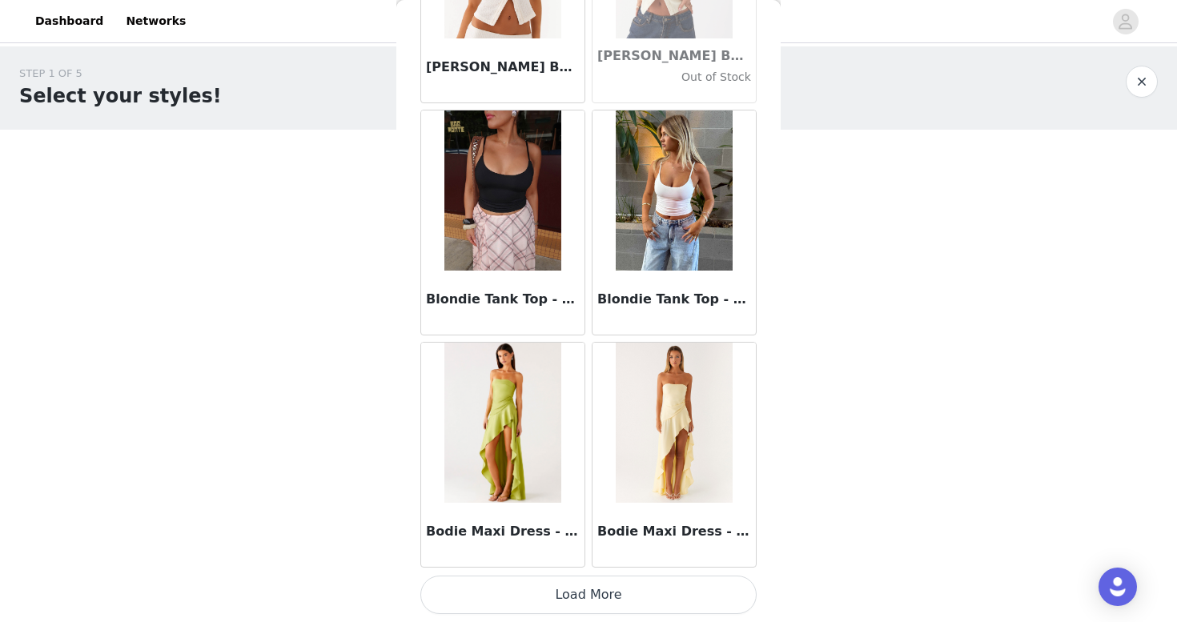
click at [516, 590] on button "Load More" at bounding box center [588, 595] width 336 height 38
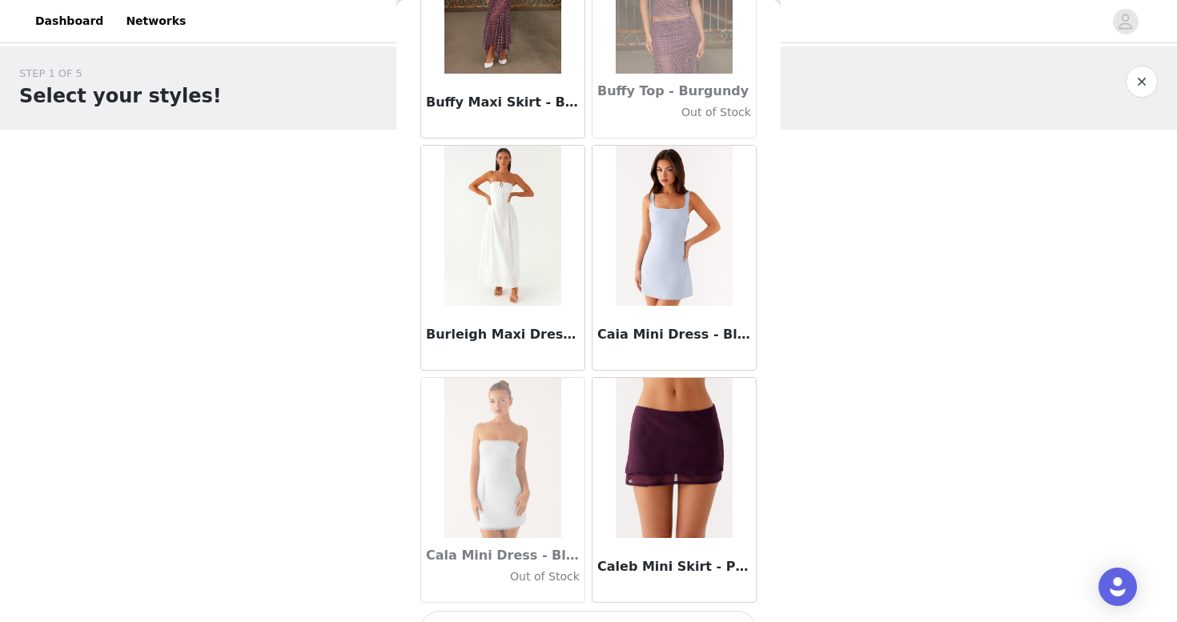
scroll to position [15757, 0]
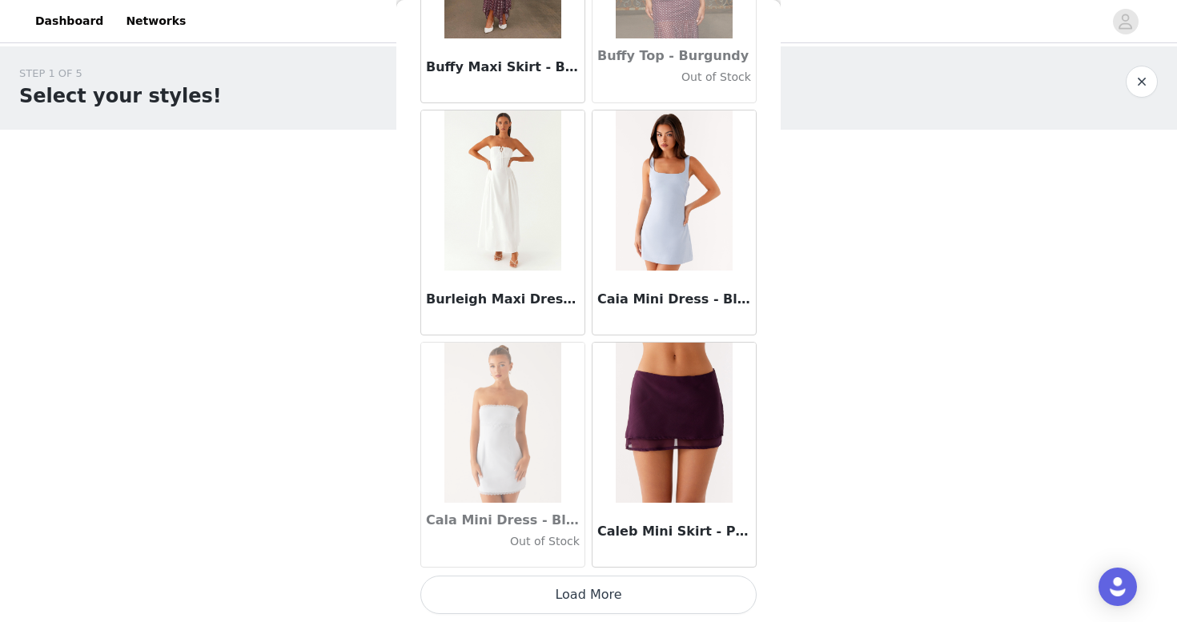
click at [590, 595] on button "Load More" at bounding box center [588, 595] width 336 height 38
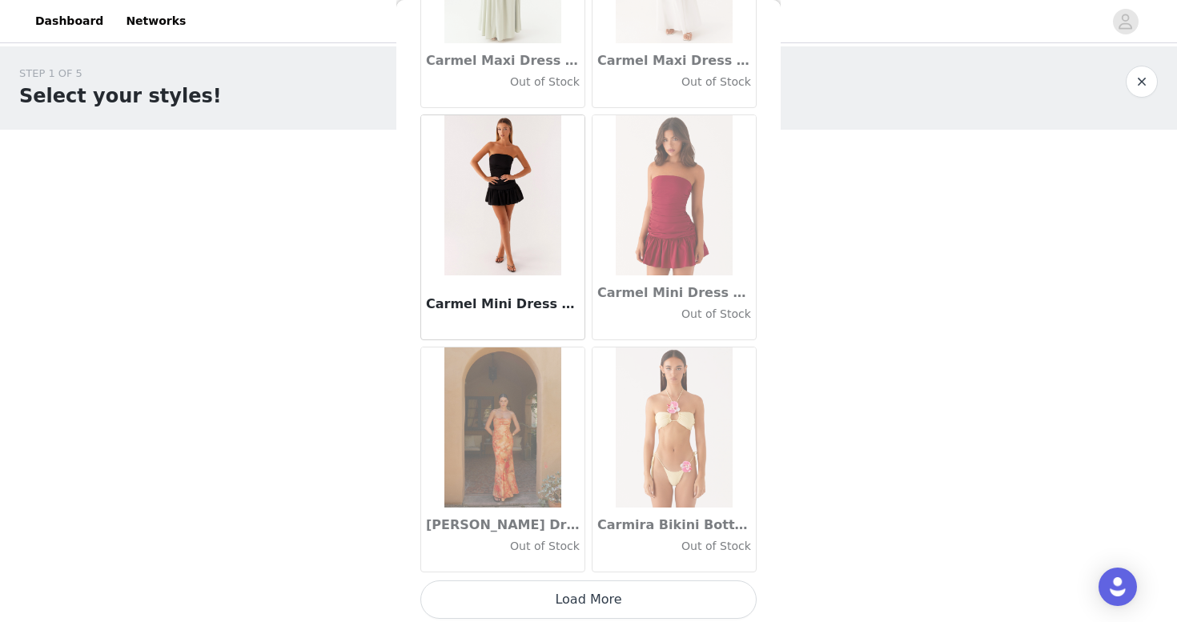
scroll to position [18079, 0]
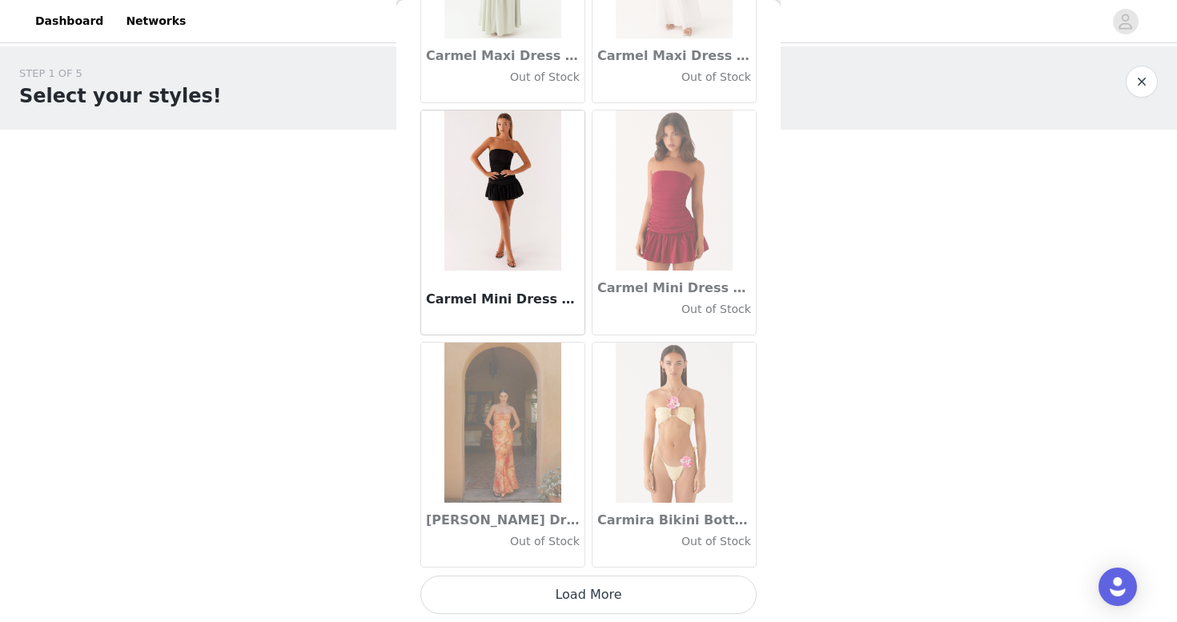
click at [582, 610] on button "Load More" at bounding box center [588, 595] width 336 height 38
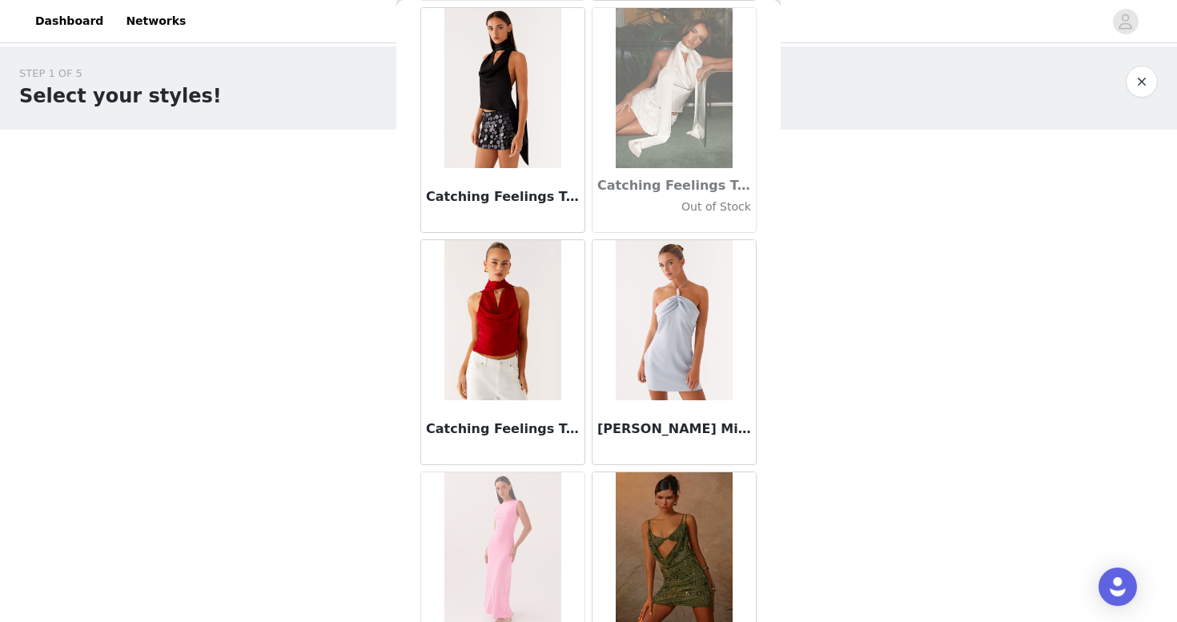
scroll to position [19111, 0]
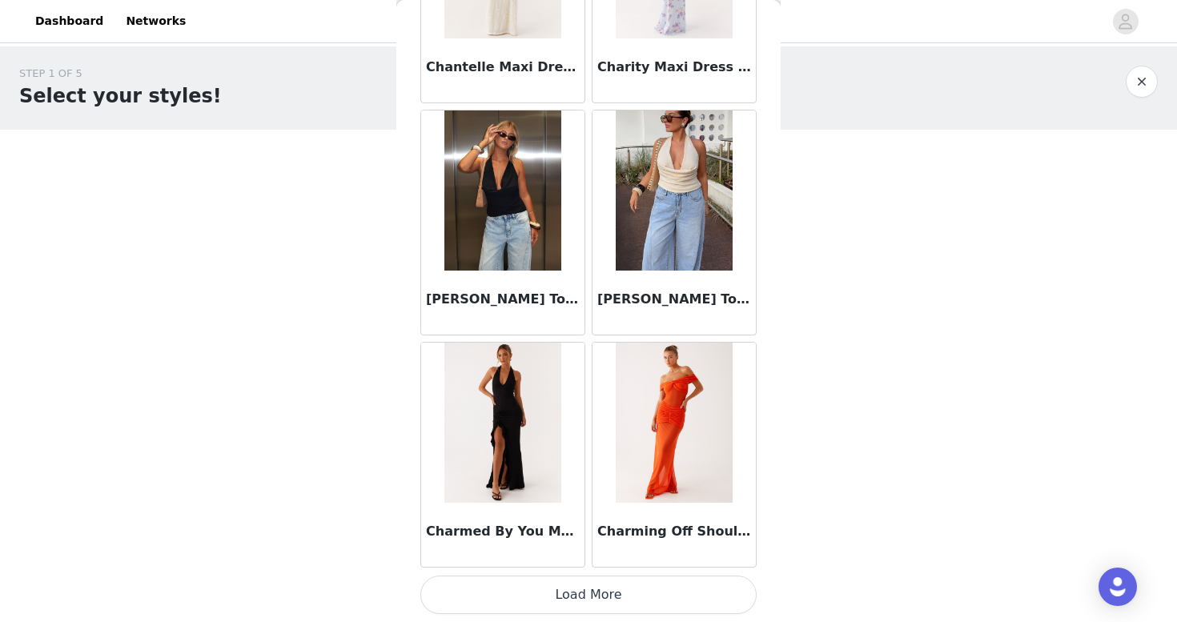
click at [580, 604] on button "Load More" at bounding box center [588, 595] width 336 height 38
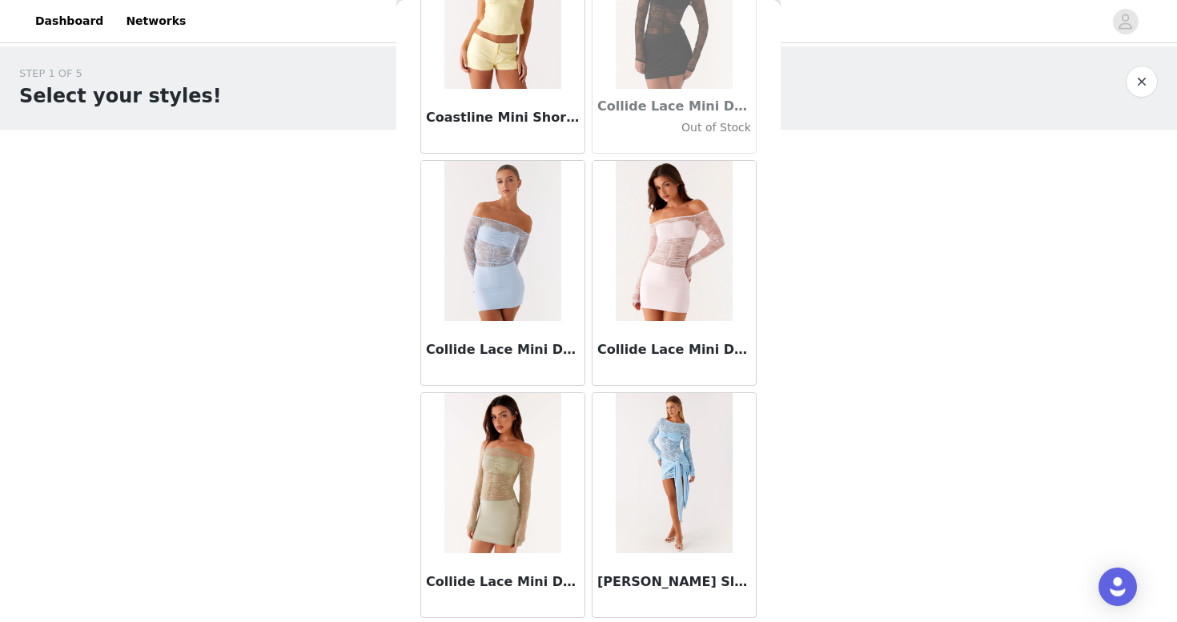
scroll to position [22722, 0]
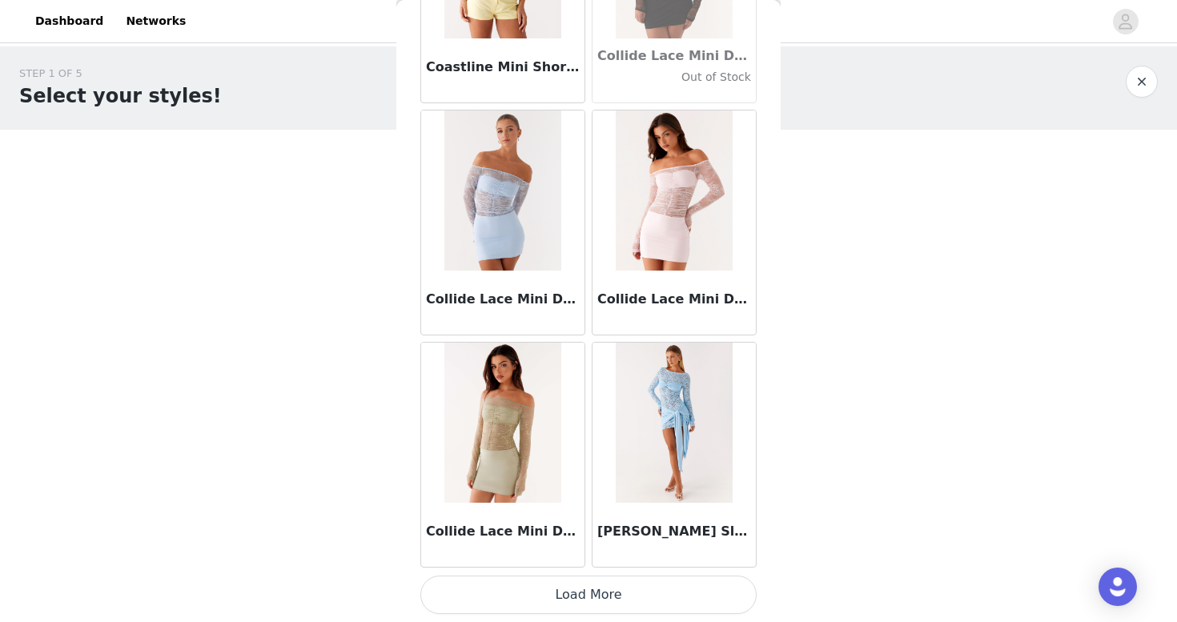
click at [562, 588] on button "Load More" at bounding box center [588, 595] width 336 height 38
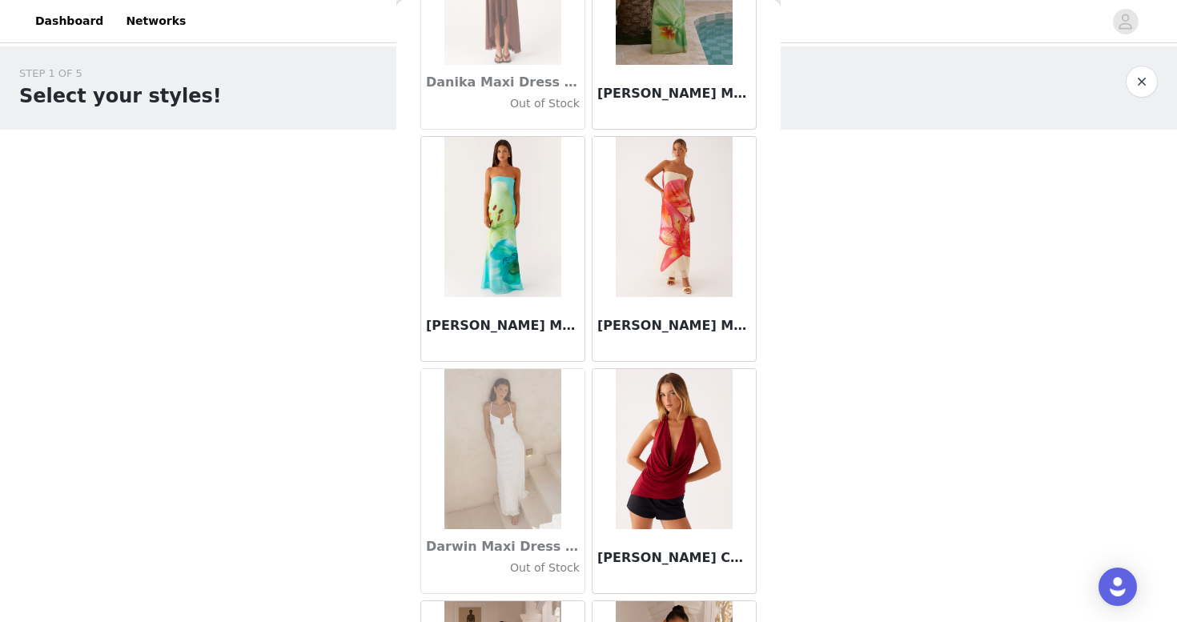
scroll to position [25044, 0]
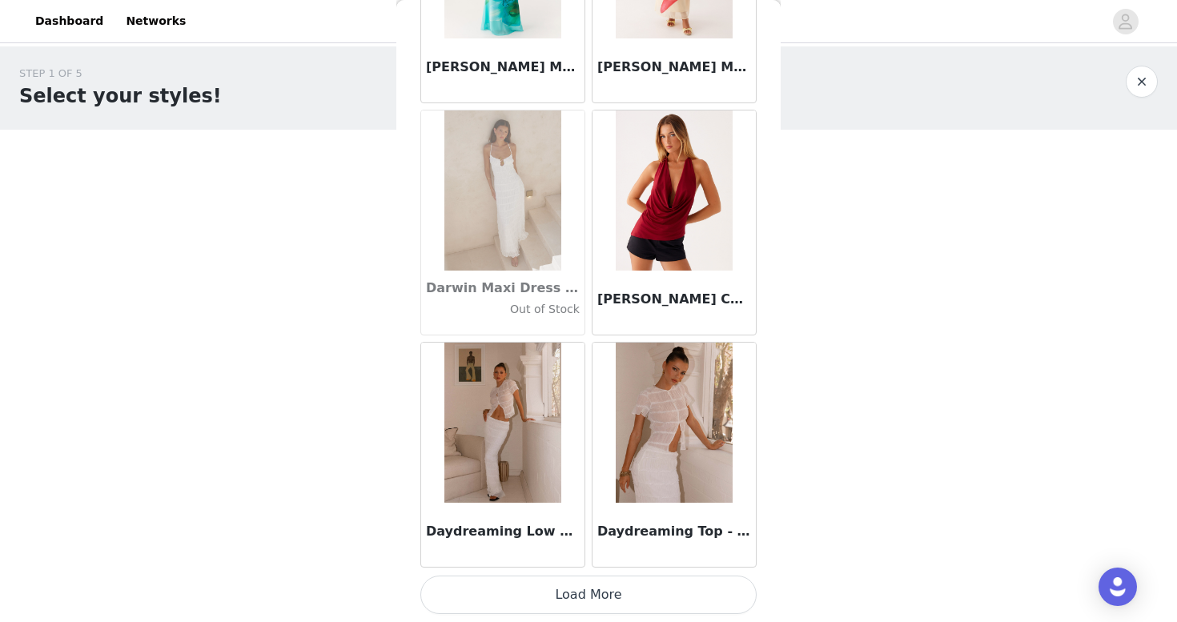
click at [557, 596] on button "Load More" at bounding box center [588, 595] width 336 height 38
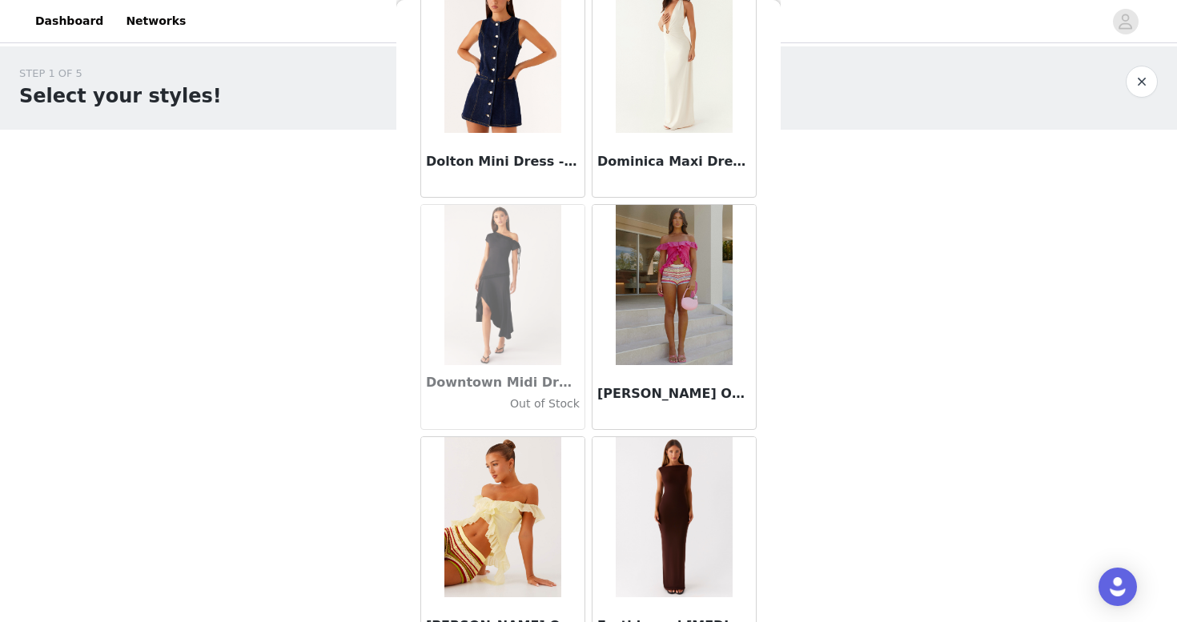
scroll to position [27366, 0]
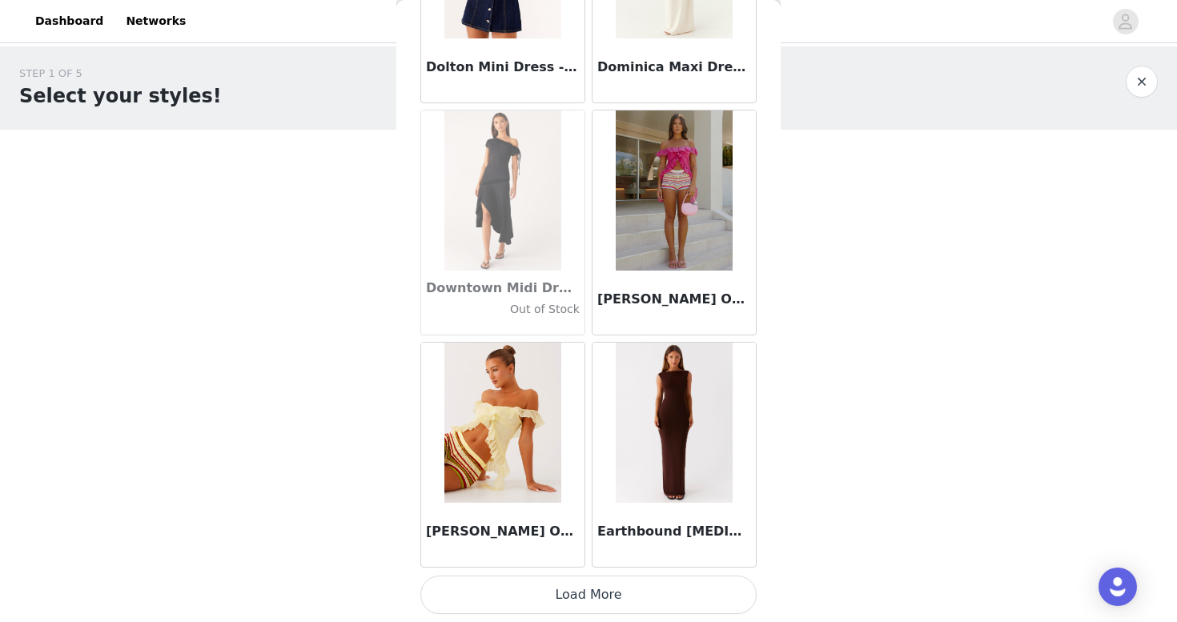
click at [564, 596] on button "Load More" at bounding box center [588, 595] width 336 height 38
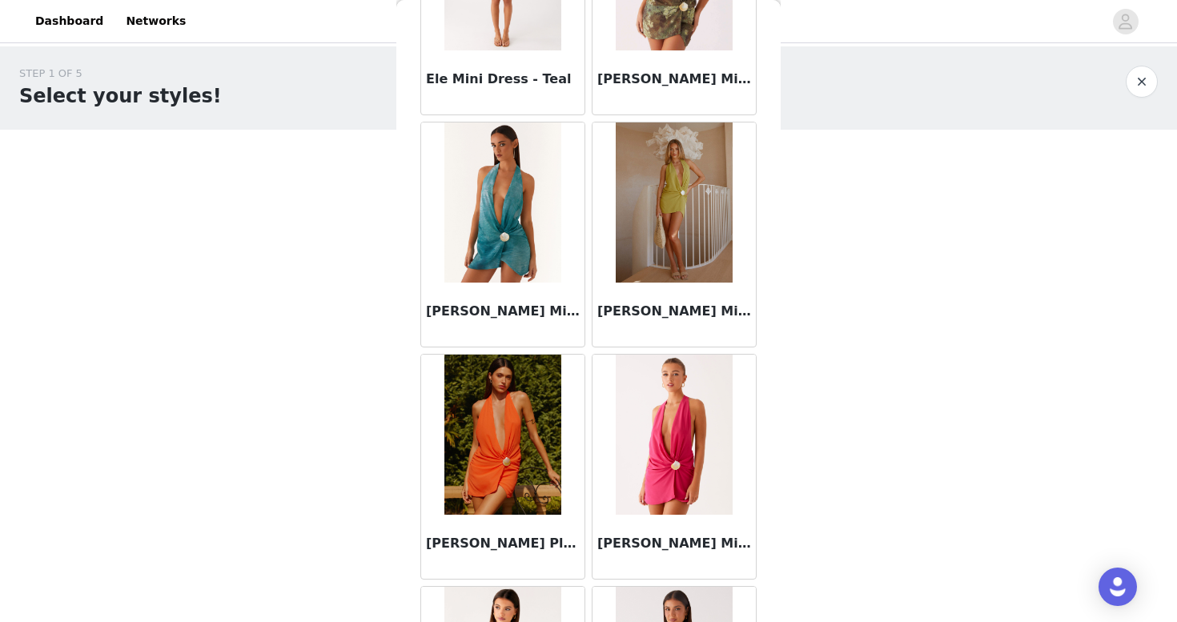
scroll to position [29687, 0]
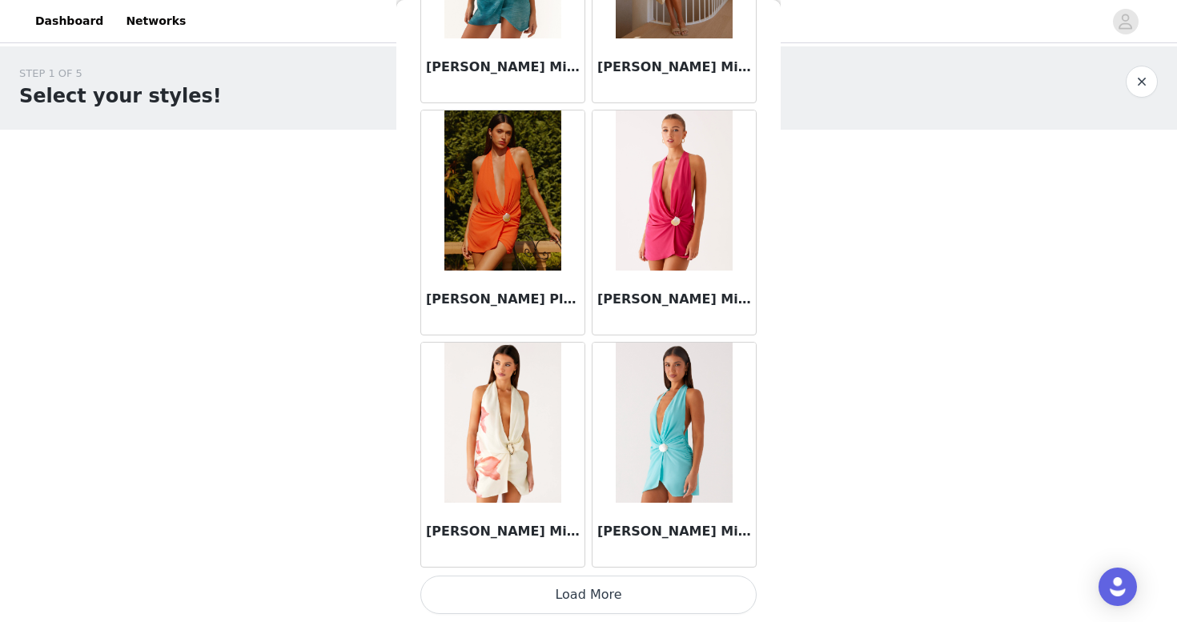
click at [562, 600] on button "Load More" at bounding box center [588, 595] width 336 height 38
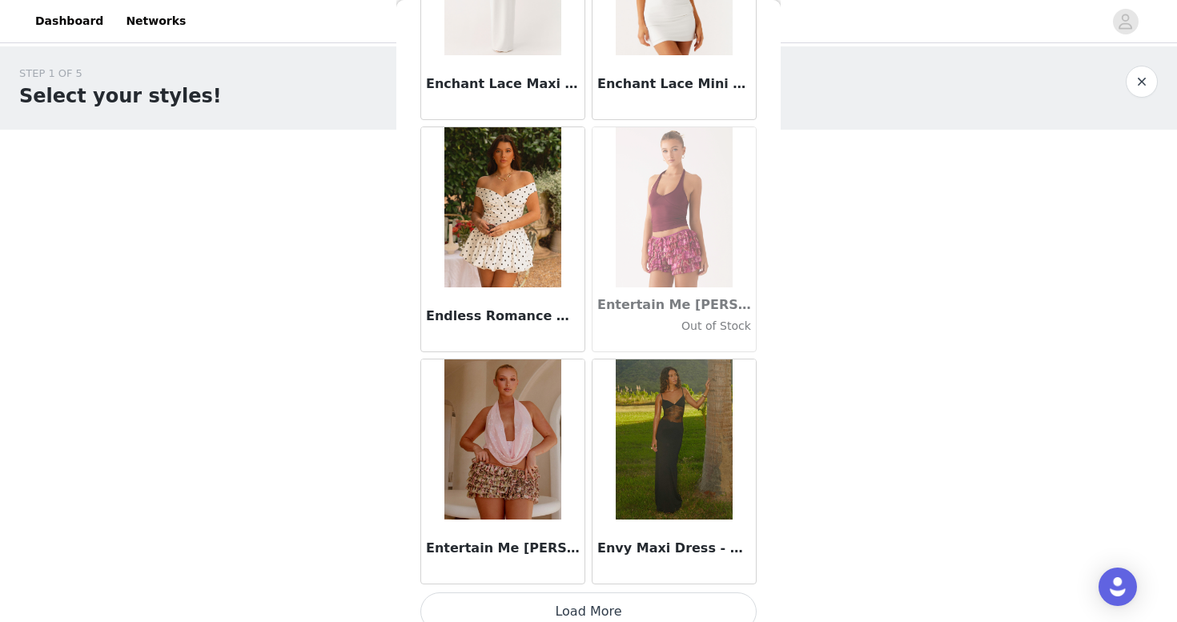
scroll to position [32009, 0]
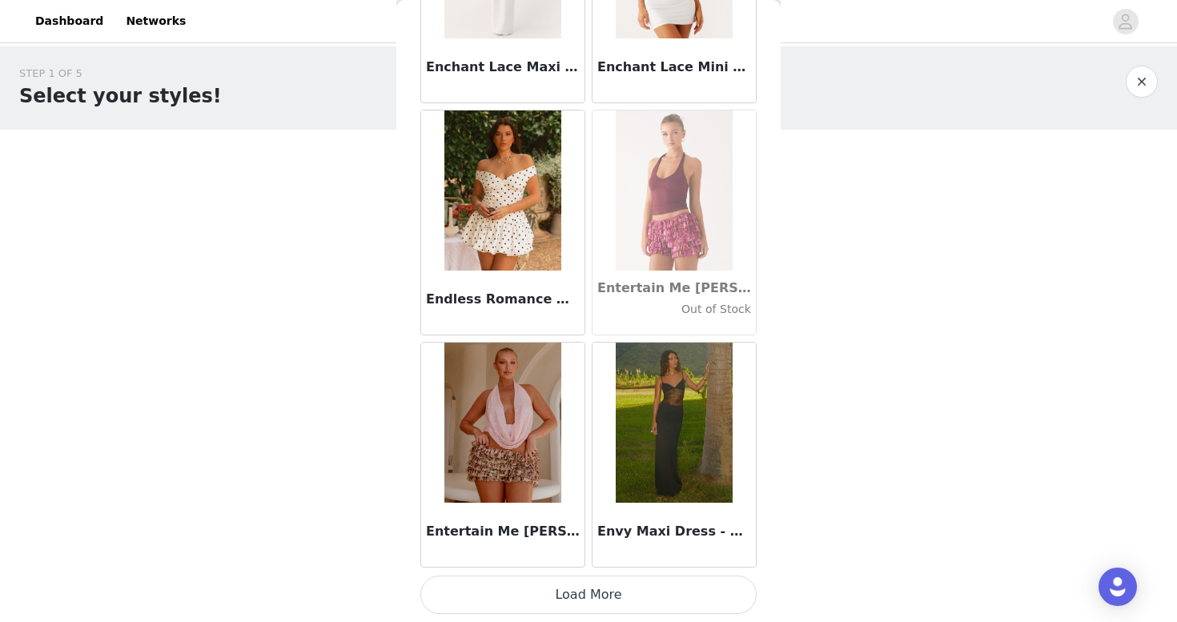
click at [591, 596] on button "Load More" at bounding box center [588, 595] width 336 height 38
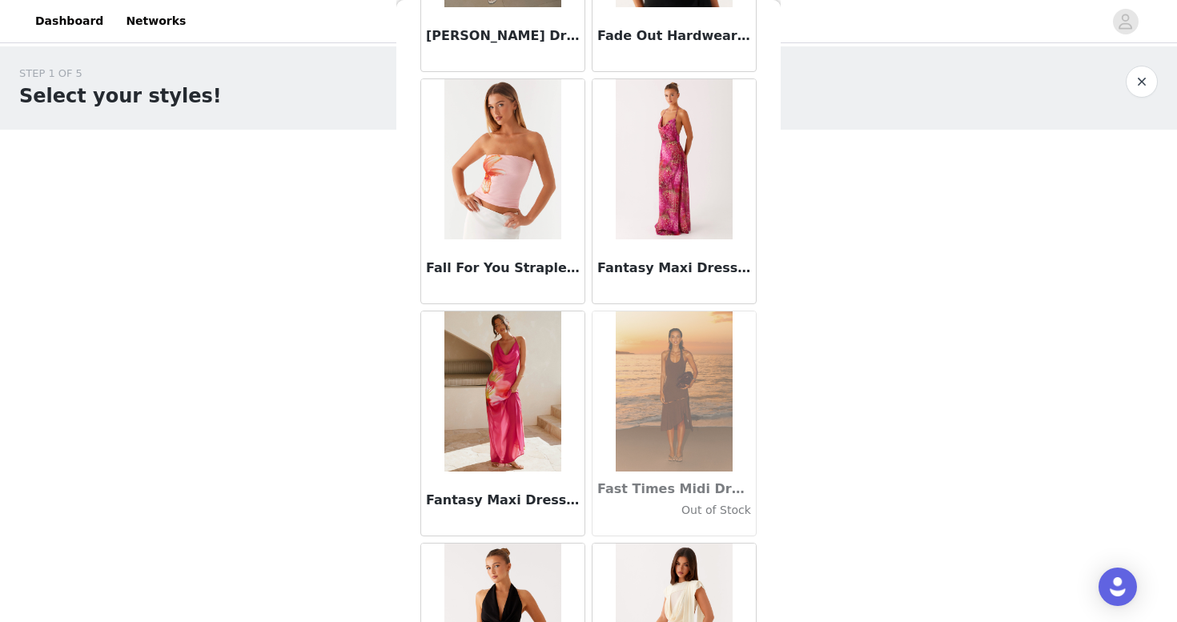
scroll to position [34330, 0]
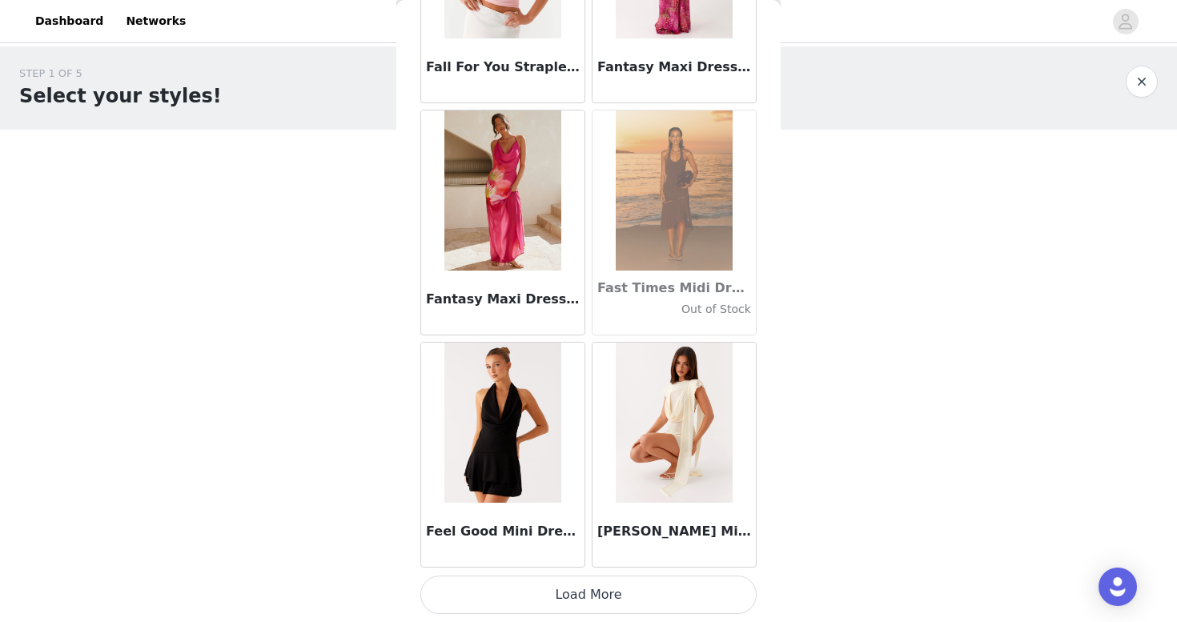
click at [597, 592] on button "Load More" at bounding box center [588, 595] width 336 height 38
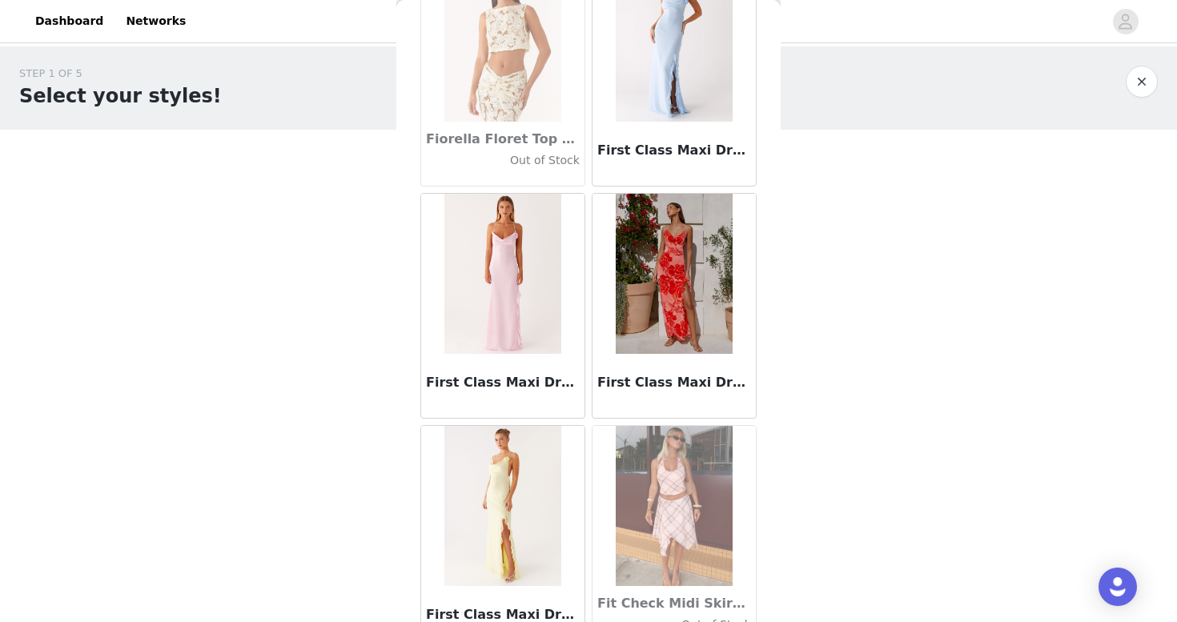
scroll to position [36652, 0]
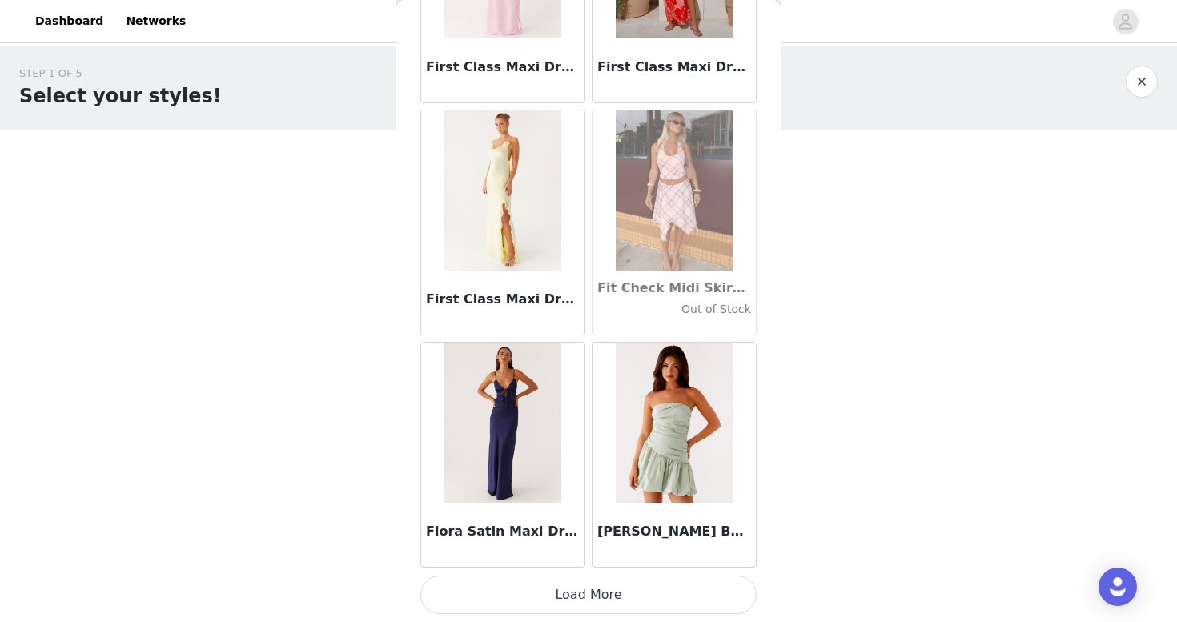
click at [596, 600] on button "Load More" at bounding box center [588, 595] width 336 height 38
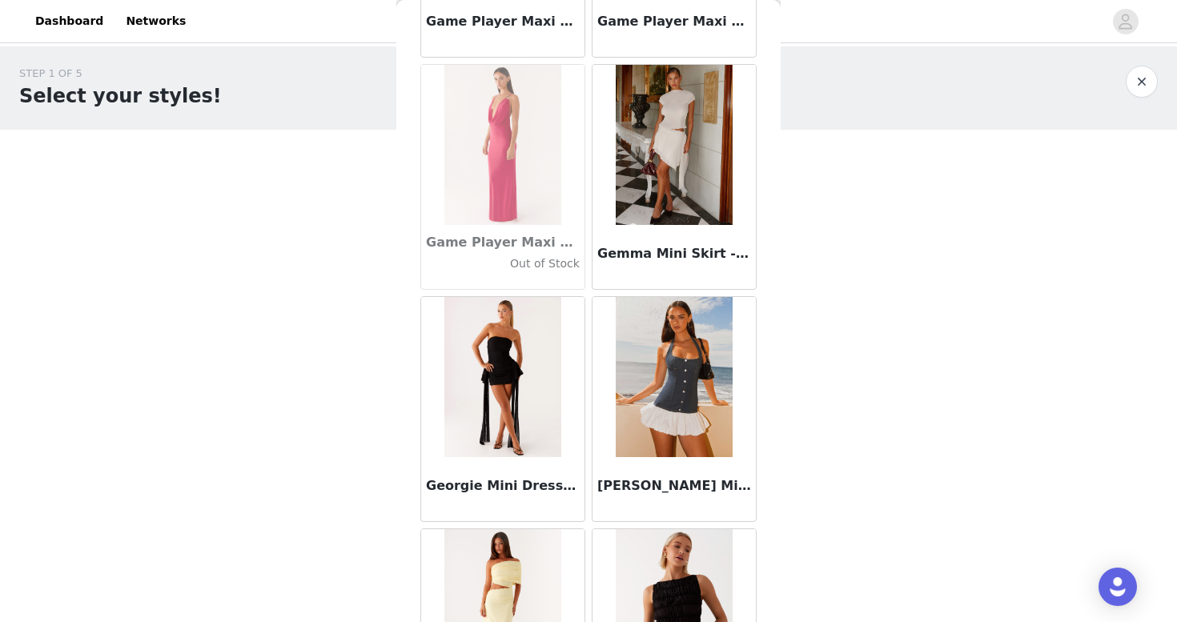
scroll to position [38562, 0]
